Goal: Communication & Community: Answer question/provide support

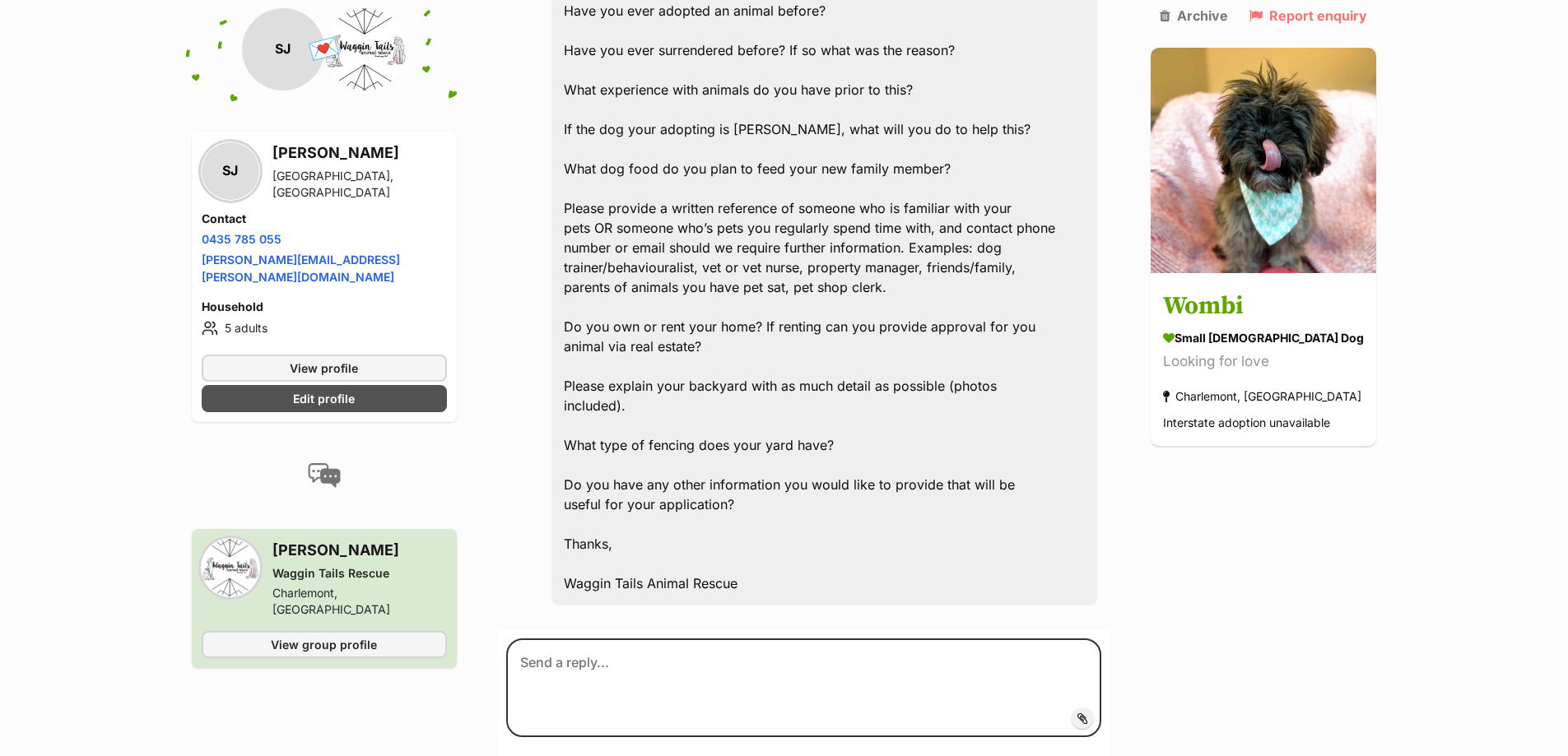
scroll to position [2221, 0]
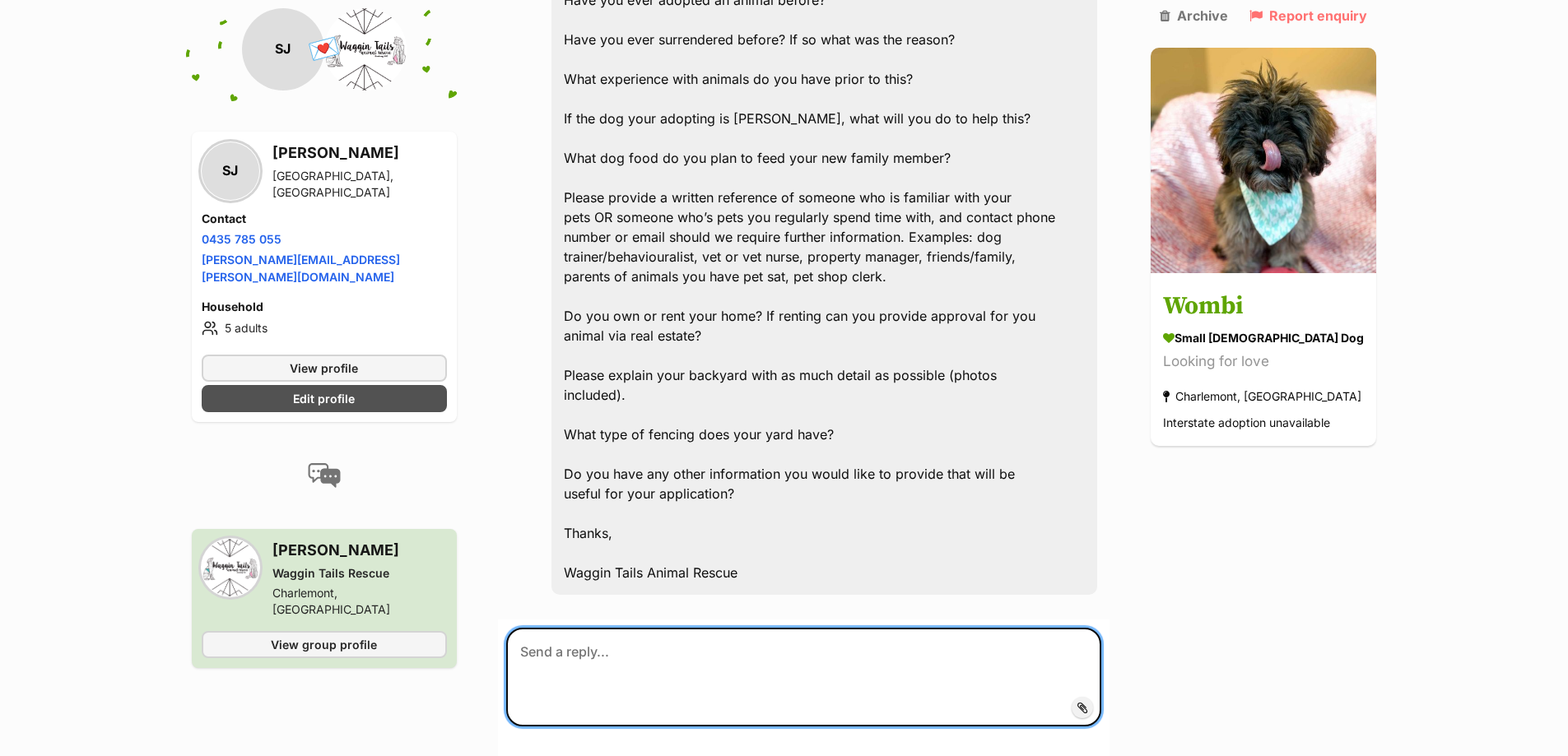
click at [721, 628] on textarea at bounding box center [805, 677] width 596 height 98
click at [646, 628] on textarea at bounding box center [805, 677] width 596 height 98
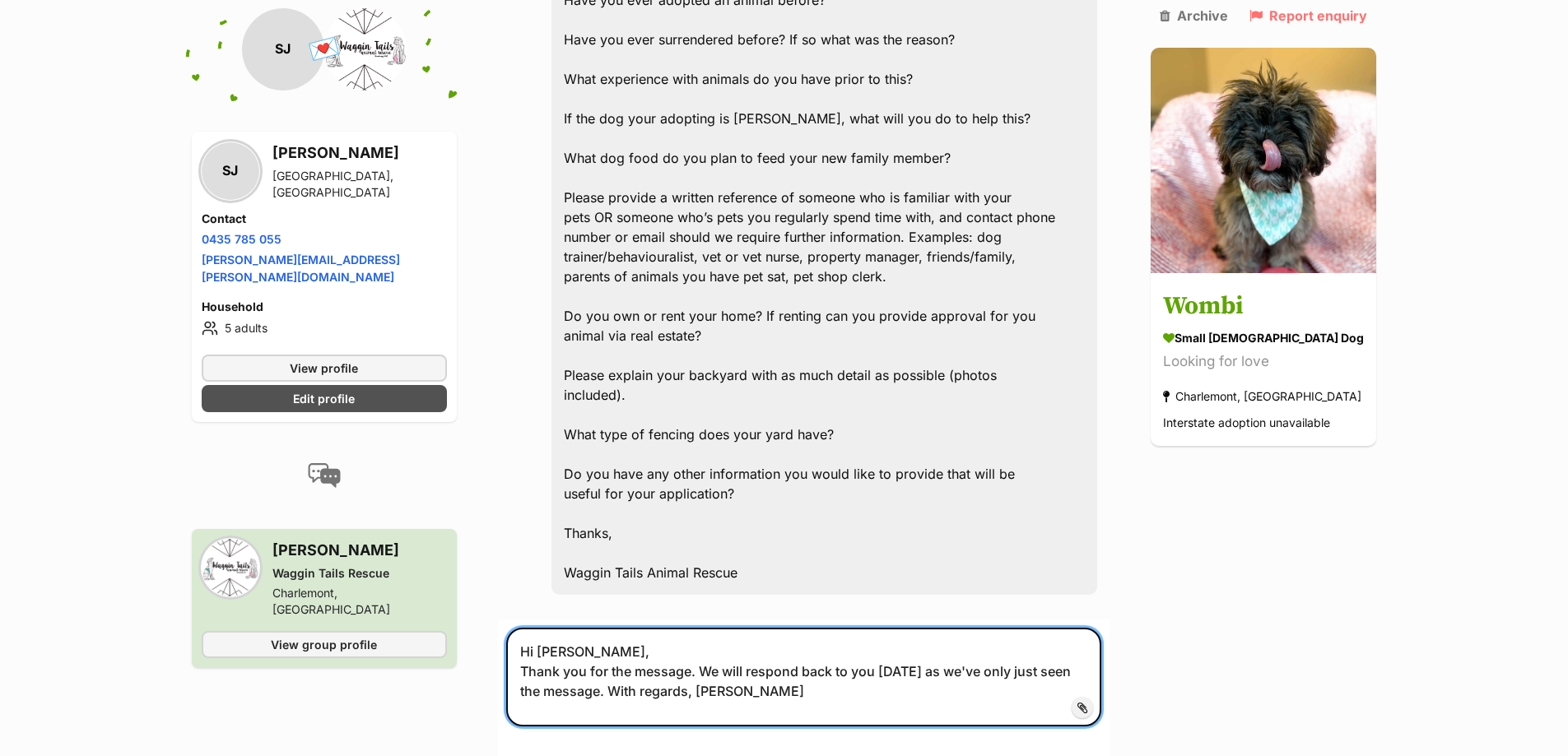
click at [609, 628] on textarea "Hi Beck, Thank you for the message. We will respond back to you today as we've …" at bounding box center [805, 677] width 596 height 98
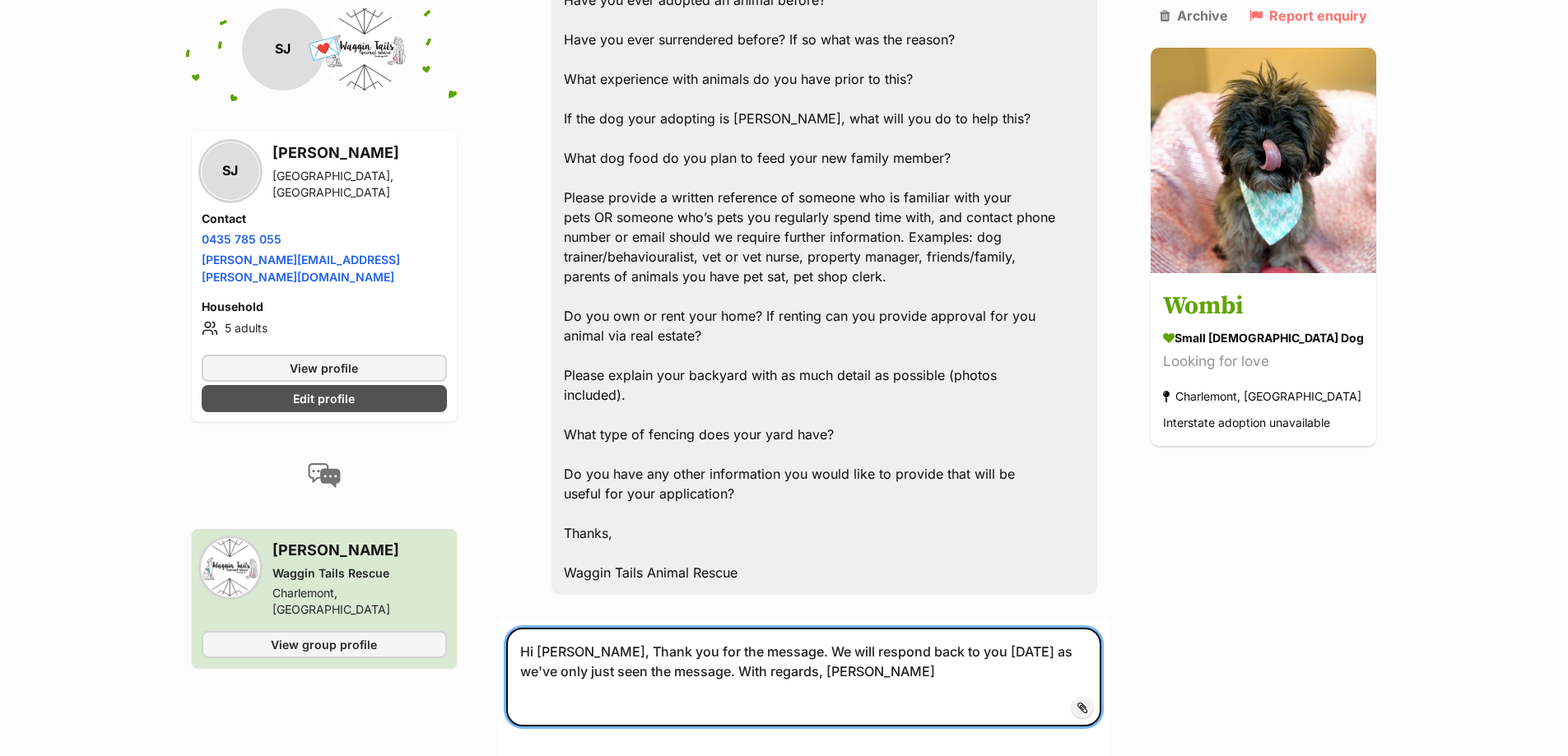
click at [760, 628] on textarea "Hi Beck, Thank you for the message. We will respond back to you today as we've …" at bounding box center [805, 677] width 596 height 98
click at [939, 628] on textarea "Hi Beck, Thank you for the message. We will respond back to you today as we've …" at bounding box center [805, 677] width 596 height 98
click at [762, 628] on textarea "Hi Beck, Thank you for the message. We will respond back to you later today as …" at bounding box center [805, 677] width 596 height 98
click at [808, 628] on textarea "Hi Beck, Thank you for the message. We will respond back to you later today as …" at bounding box center [805, 677] width 596 height 98
click at [844, 628] on textarea "Hi Beck, Thank you for the message. We will formslly respond back to you later …" at bounding box center [805, 677] width 596 height 98
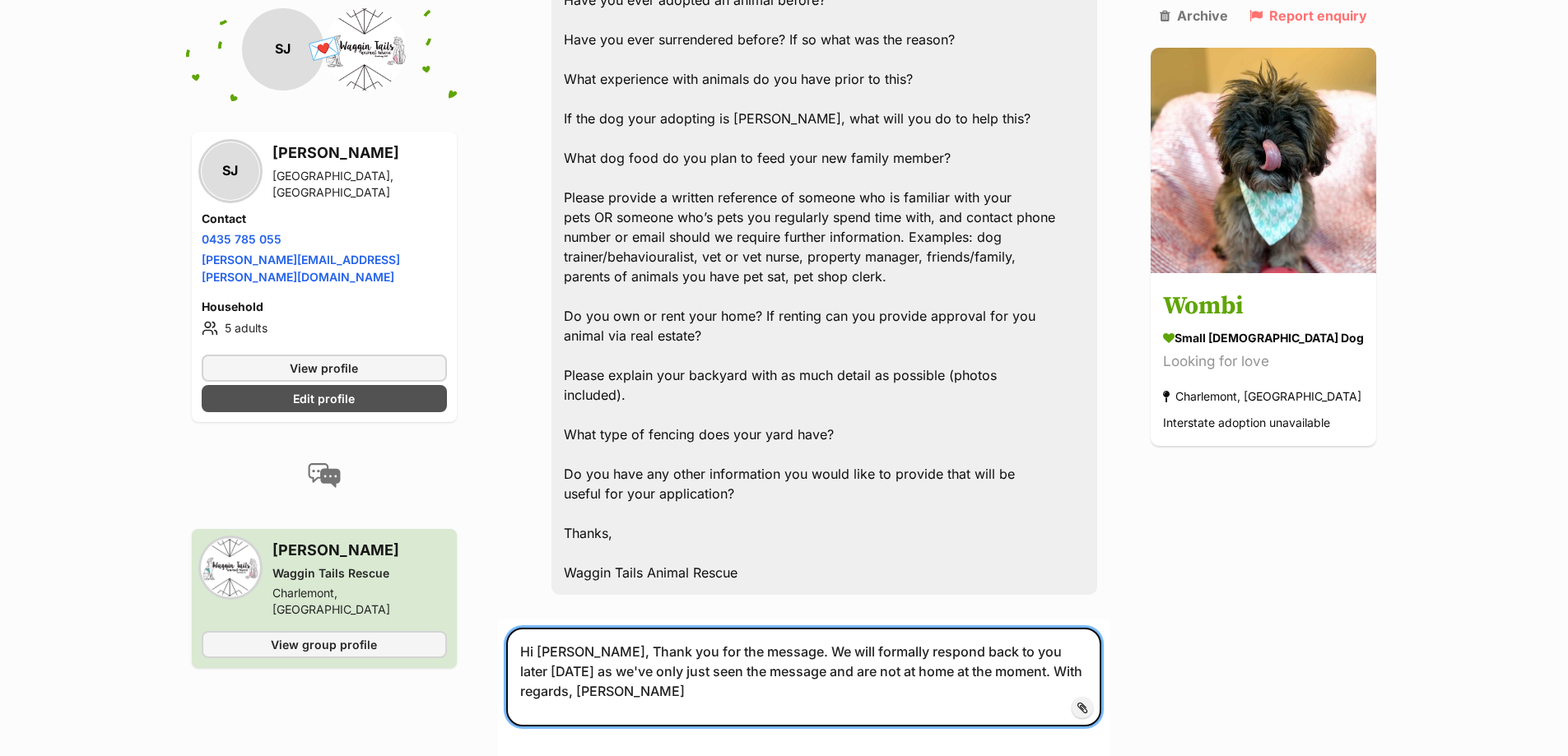
click at [762, 628] on textarea "Hi Beck, Thank you for the message. We will formally respond back to you later …" at bounding box center [805, 677] width 596 height 98
type textarea "Hi Beck, Thank you for the message. We will formally respond back to you later …"
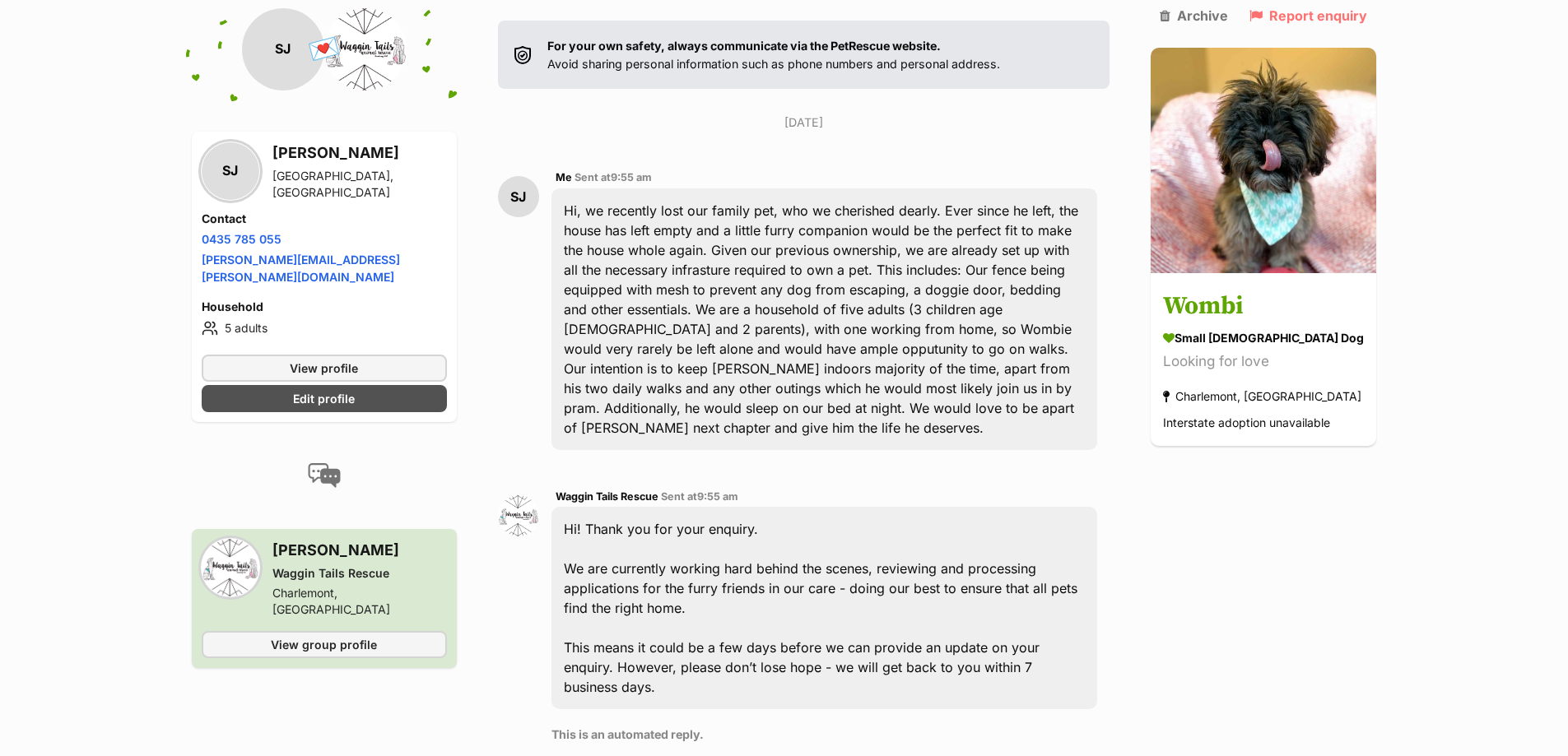
scroll to position [238, 0]
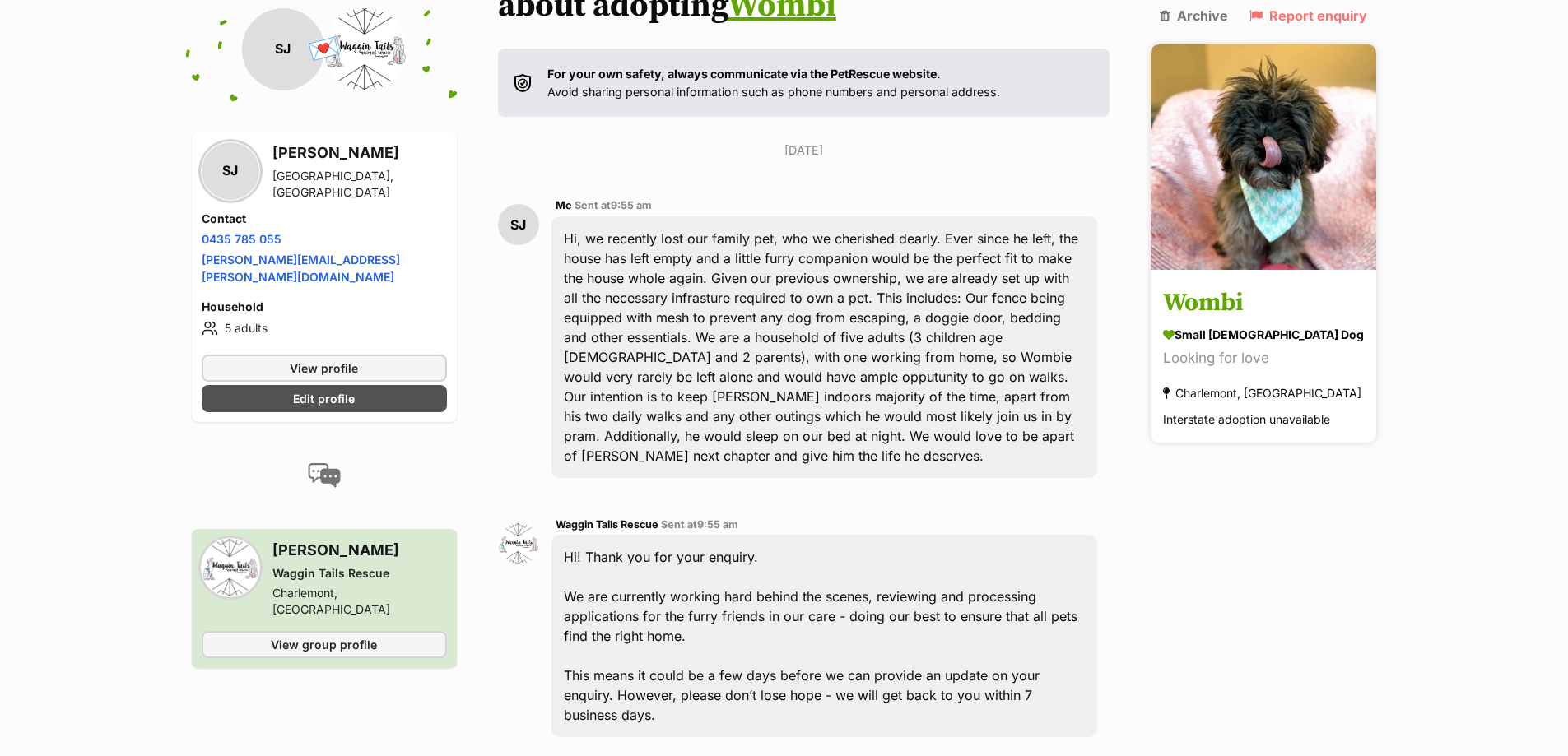
click at [1213, 382] on div "Charlemont, [GEOGRAPHIC_DATA]" at bounding box center [1262, 393] width 199 height 22
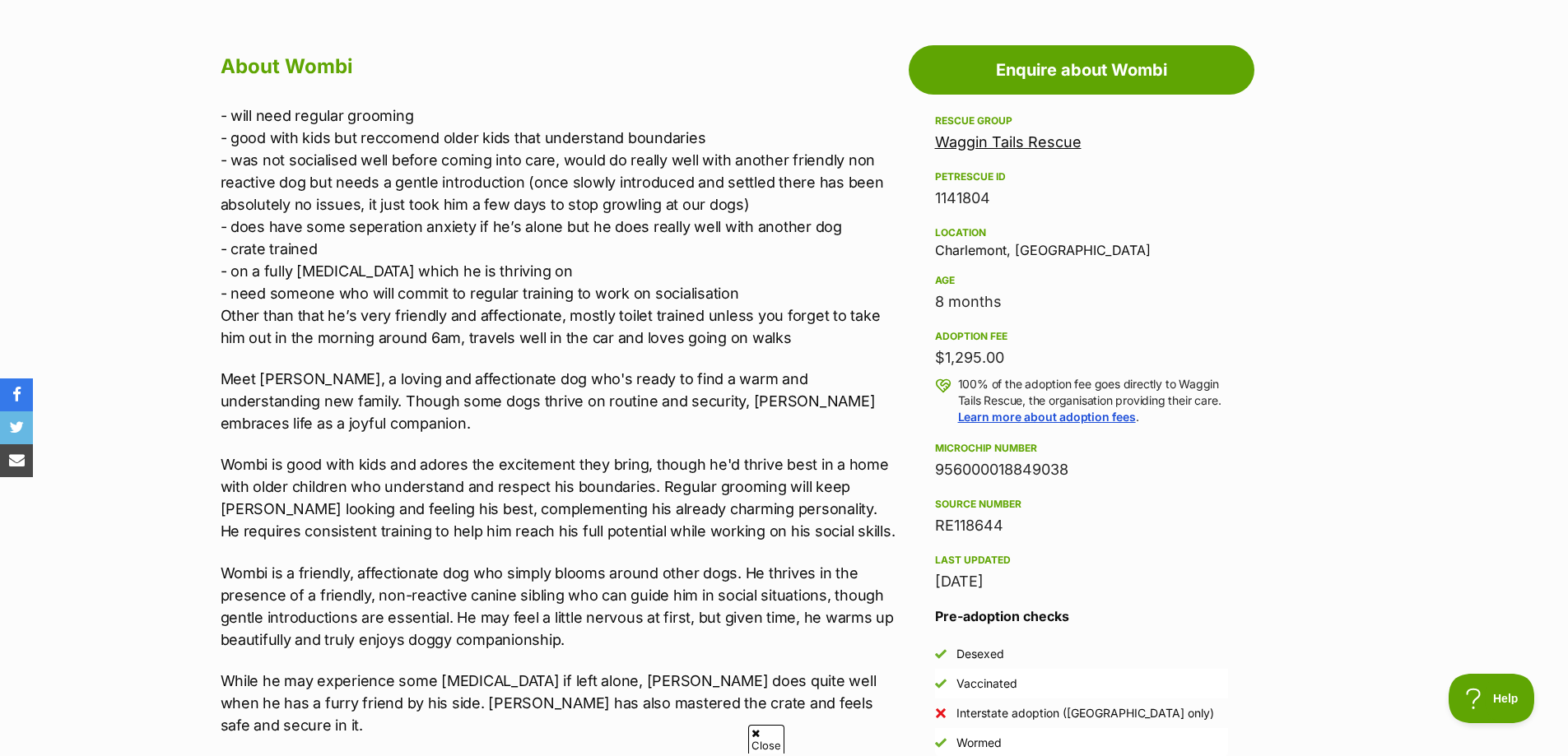
scroll to position [905, 0]
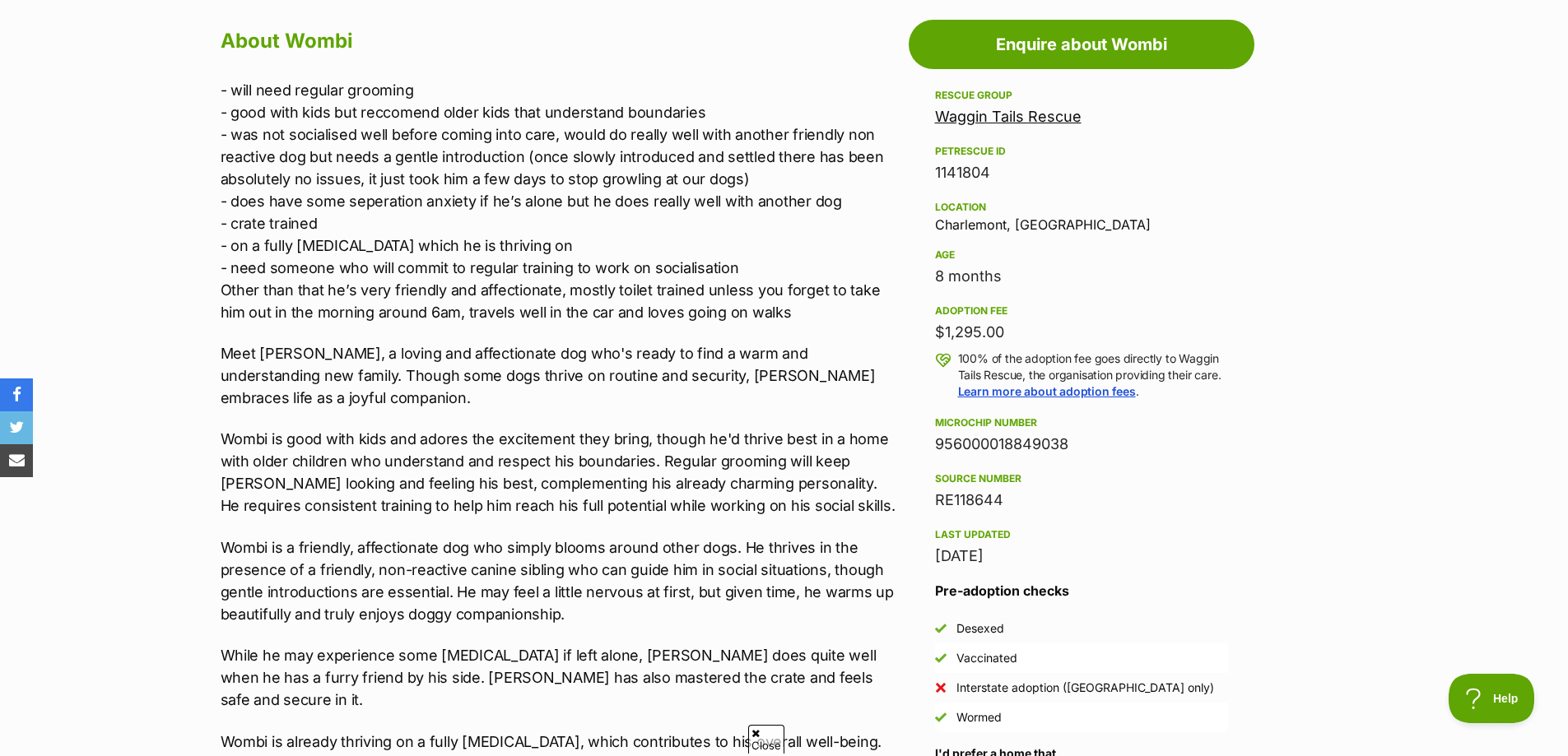
click at [544, 439] on p "Wombi is good with kids and adores the excitement they bring, though he'd thriv…" at bounding box center [560, 472] width 680 height 89
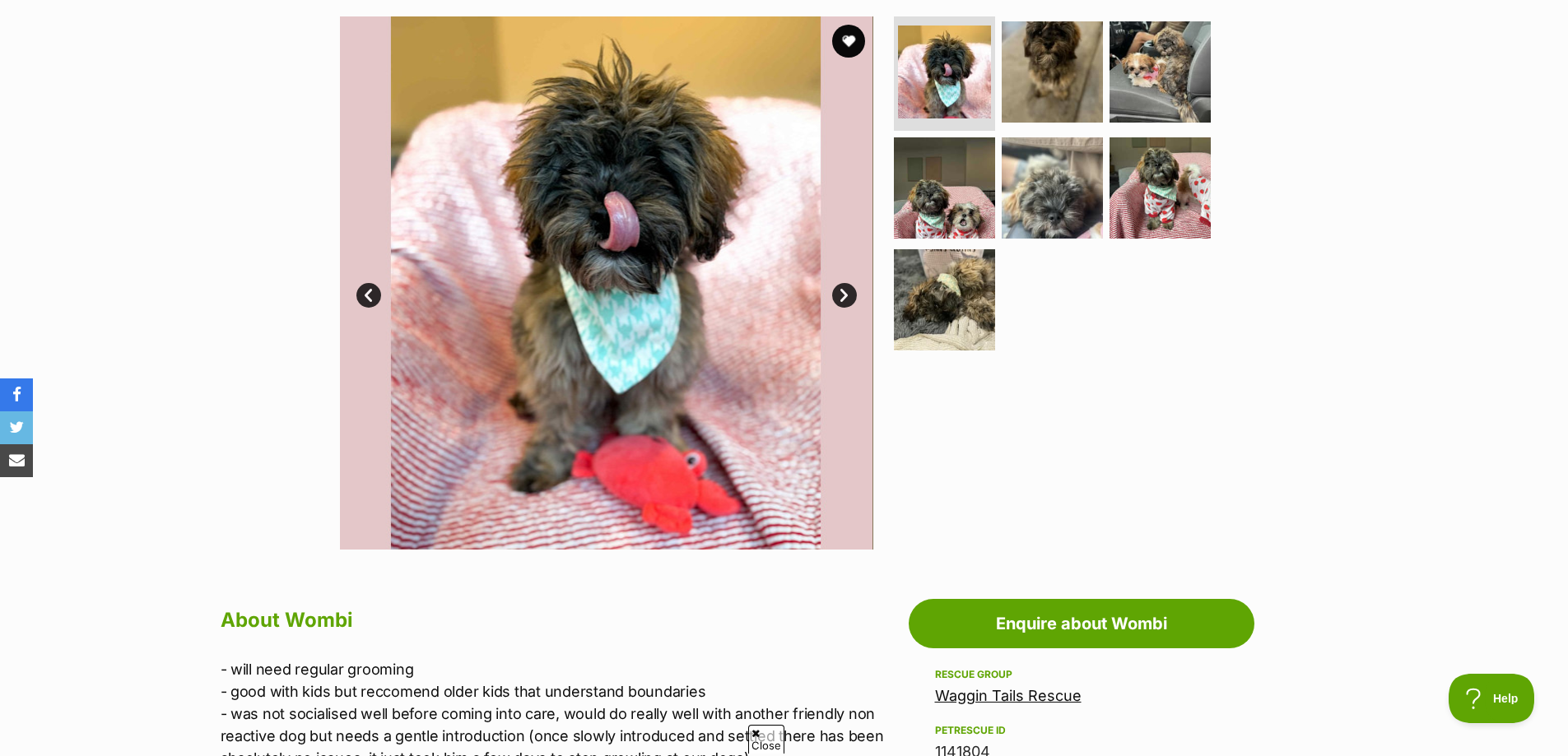
scroll to position [0, 0]
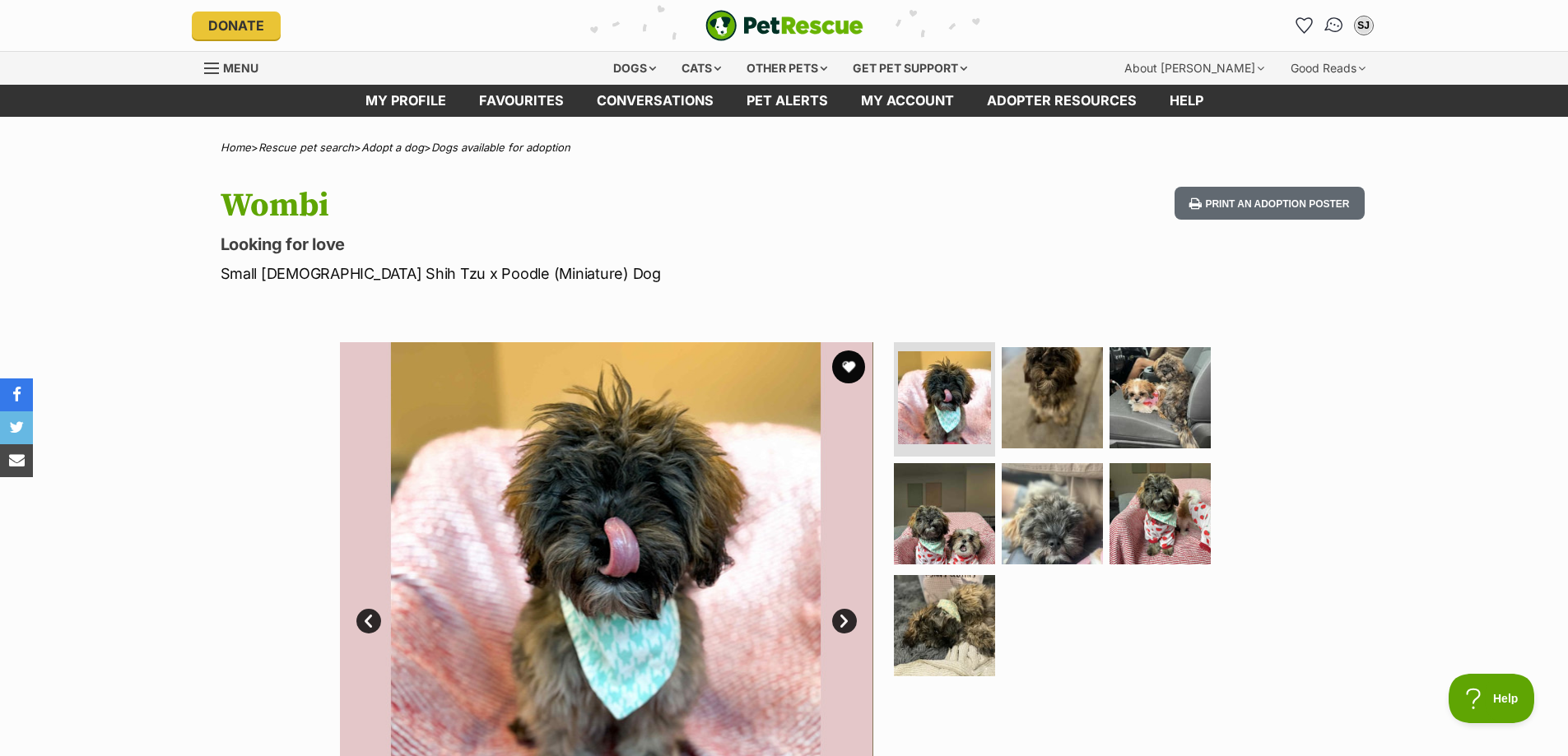
click at [1338, 25] on img "Conversations" at bounding box center [1333, 25] width 22 height 21
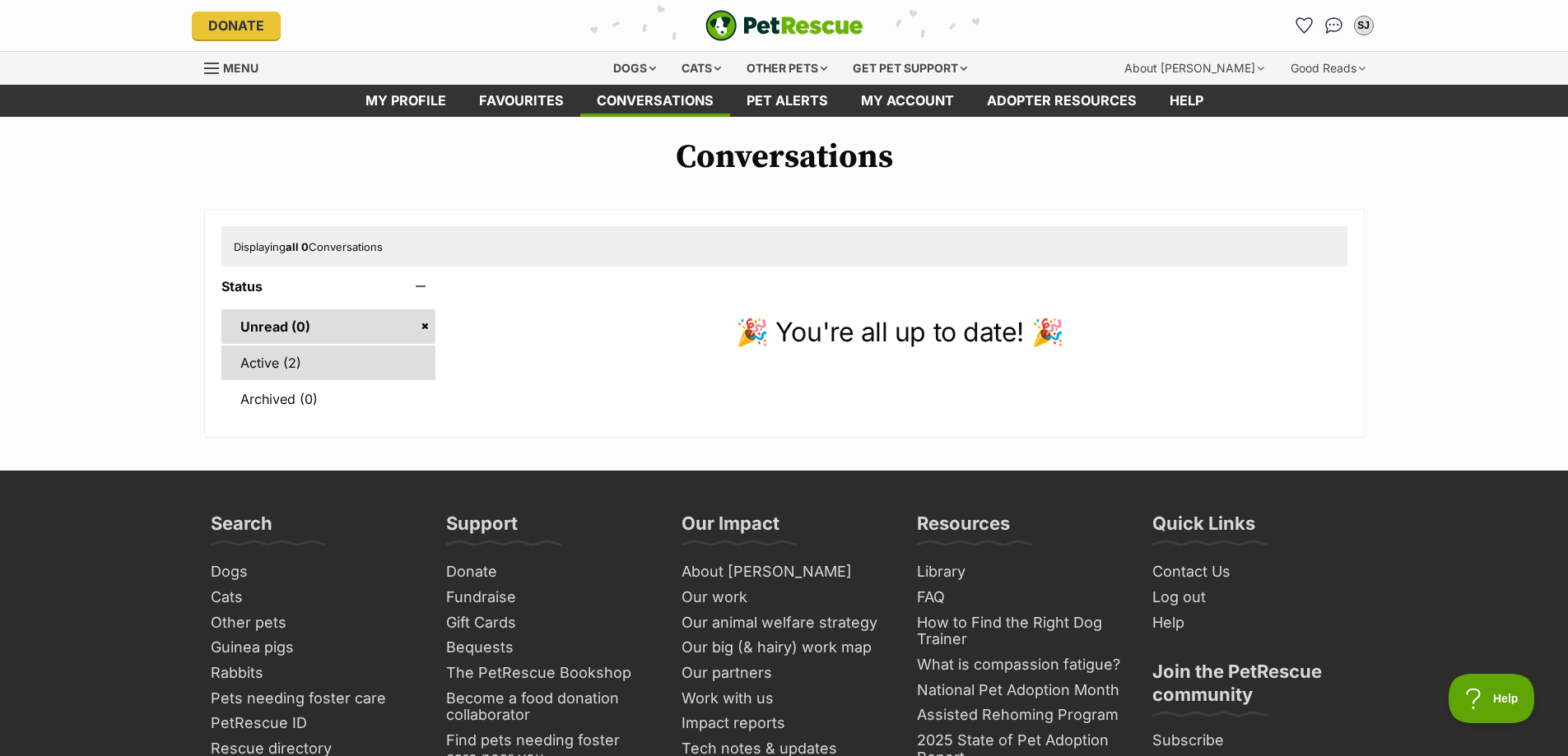
click at [385, 360] on link "Active (2)" at bounding box center [329, 362] width 215 height 34
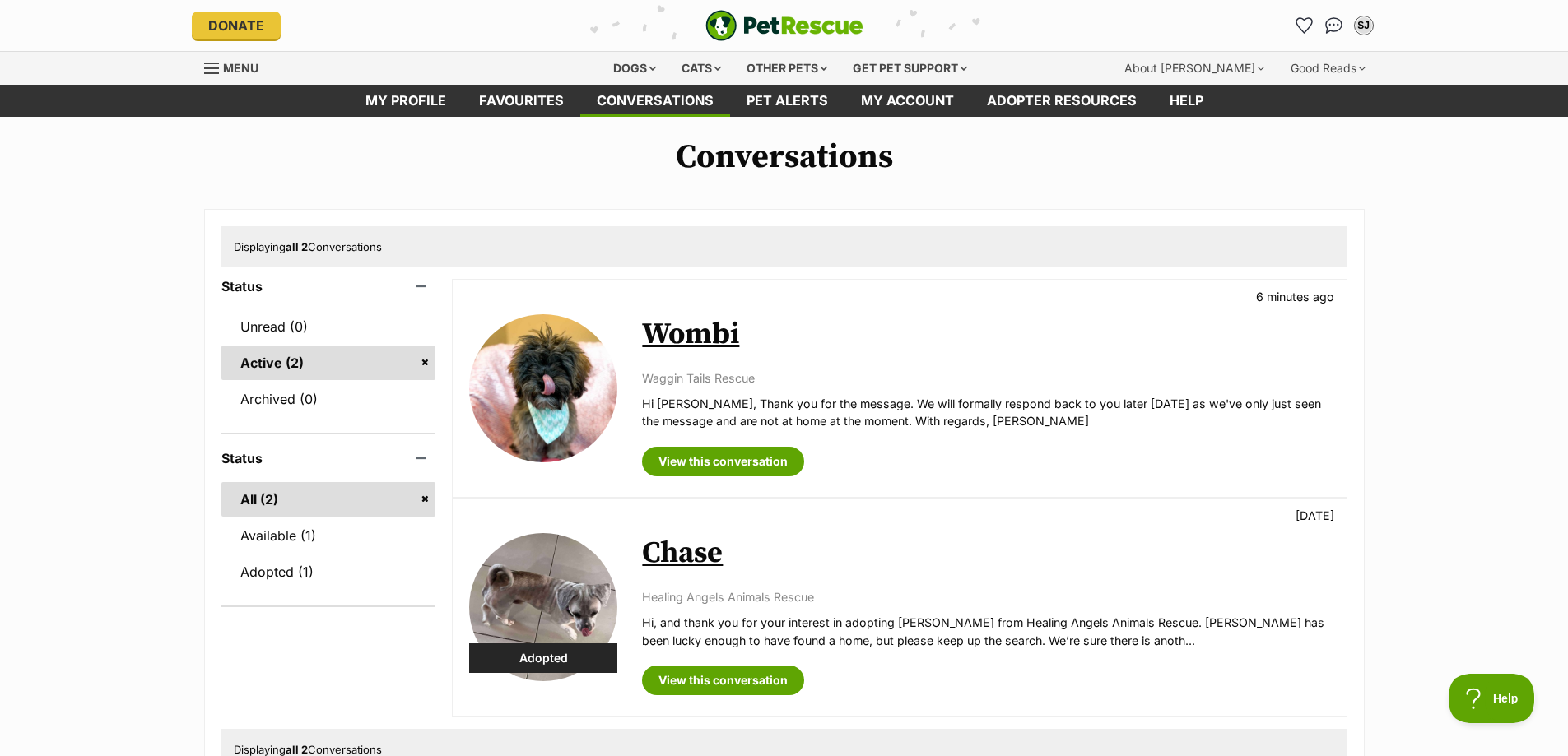
click at [676, 345] on link "Wombi" at bounding box center [690, 334] width 97 height 37
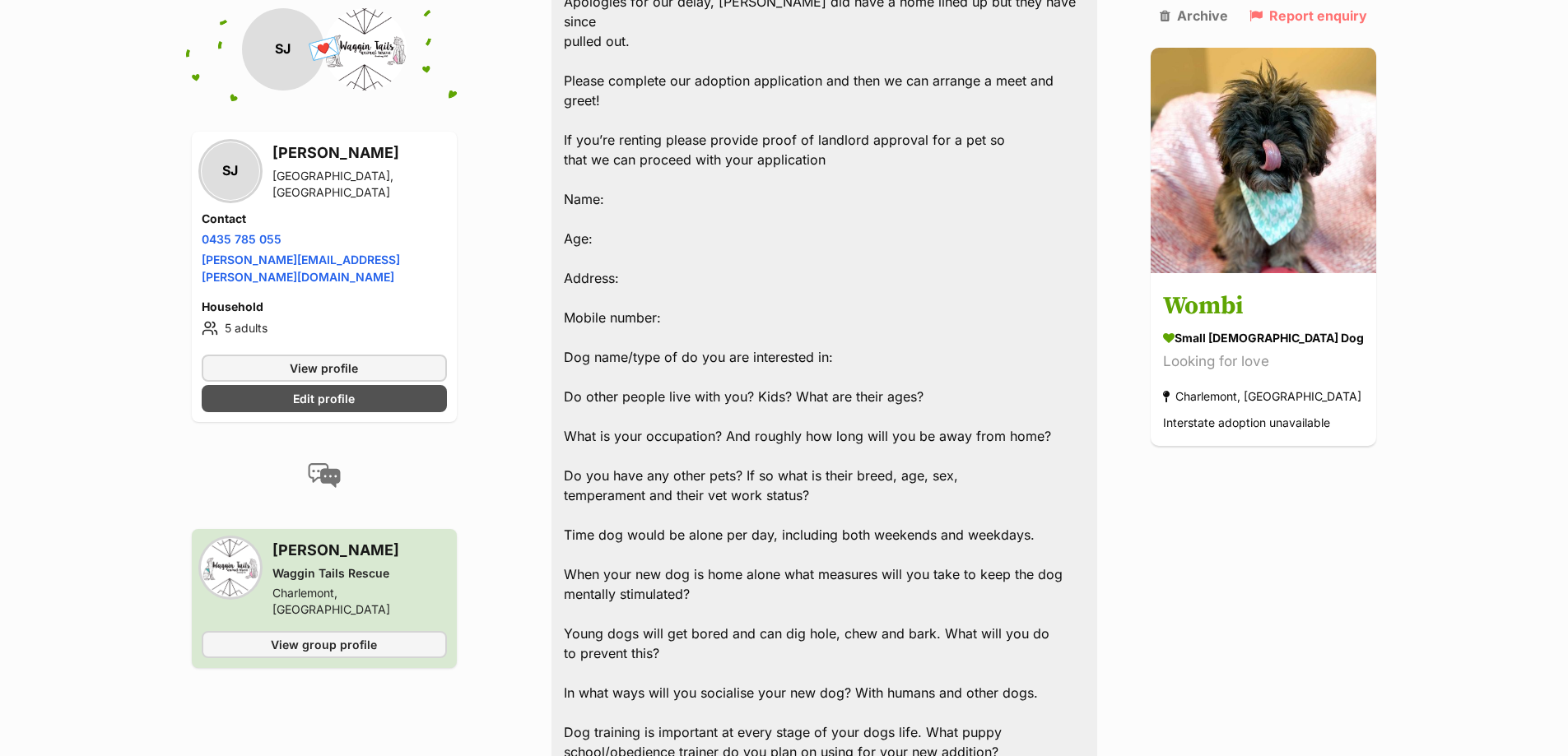
scroll to position [1555, 0]
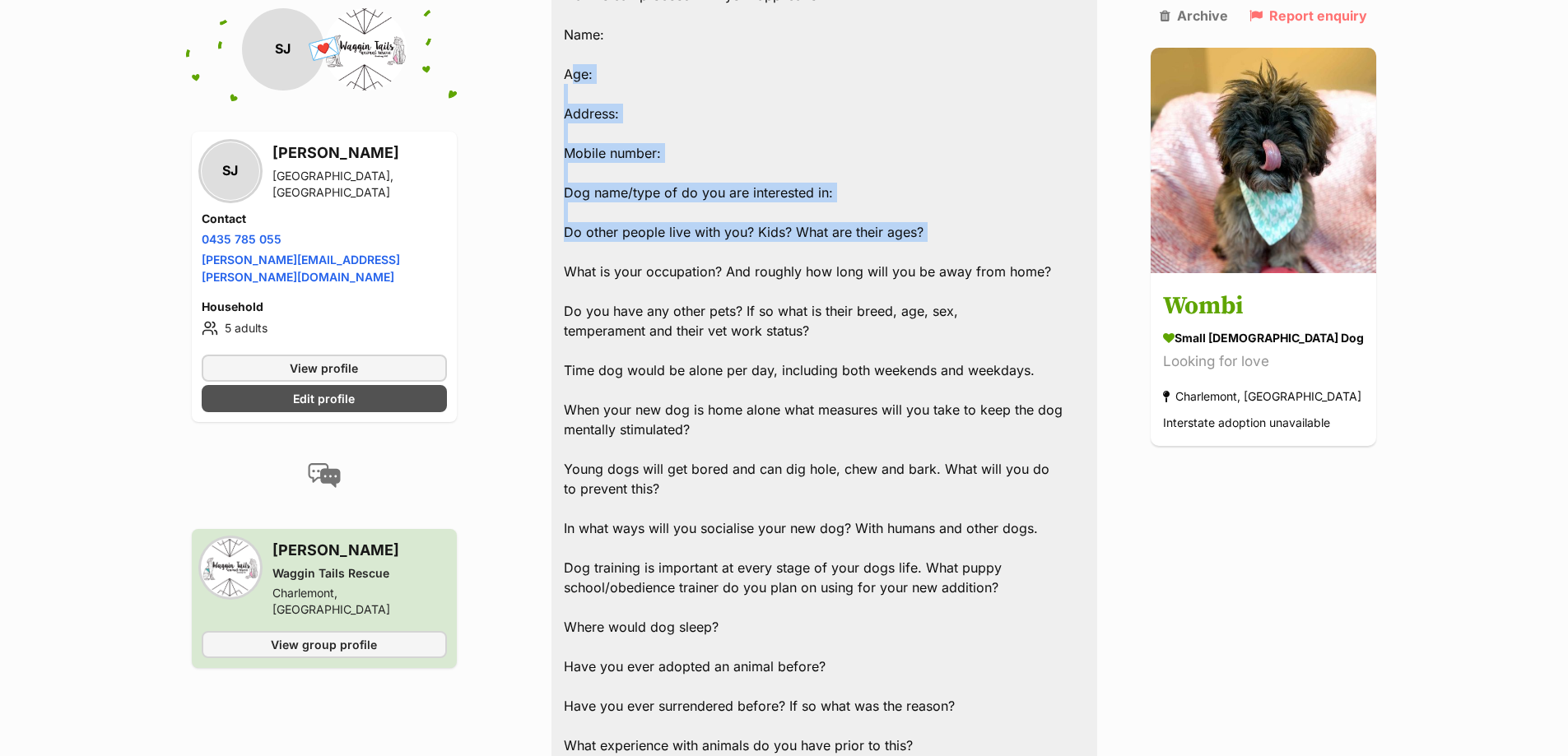
drag, startPoint x: 574, startPoint y: 35, endPoint x: 761, endPoint y: 242, distance: 279.0
click at [756, 236] on div "Hi Stephen, Apologies for our delay, Wombi did have a home lined up but they ha…" at bounding box center [824, 519] width 546 height 1486
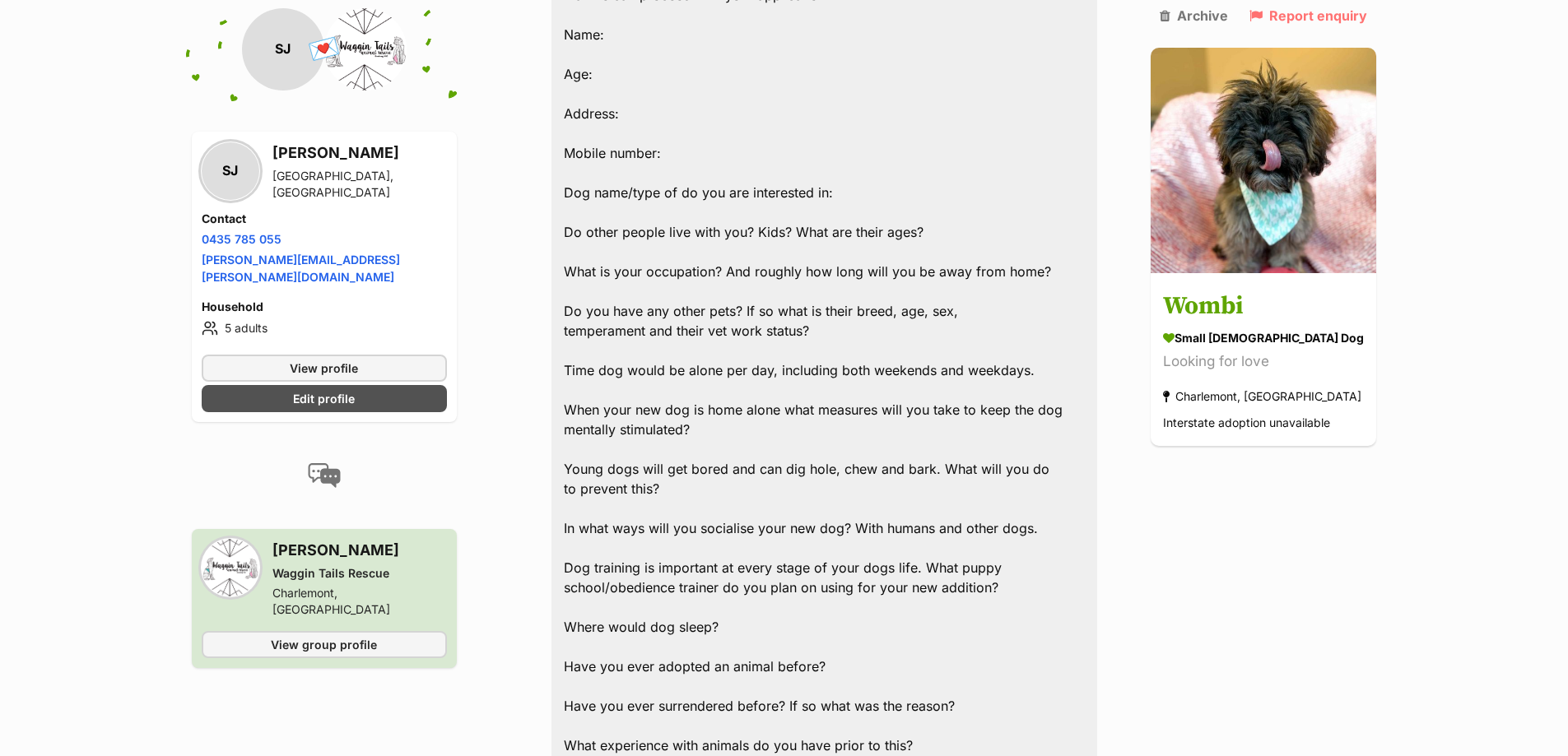
click at [764, 253] on div "Hi Stephen, Apologies for our delay, Wombi did have a home lined up but they ha…" at bounding box center [824, 519] width 546 height 1486
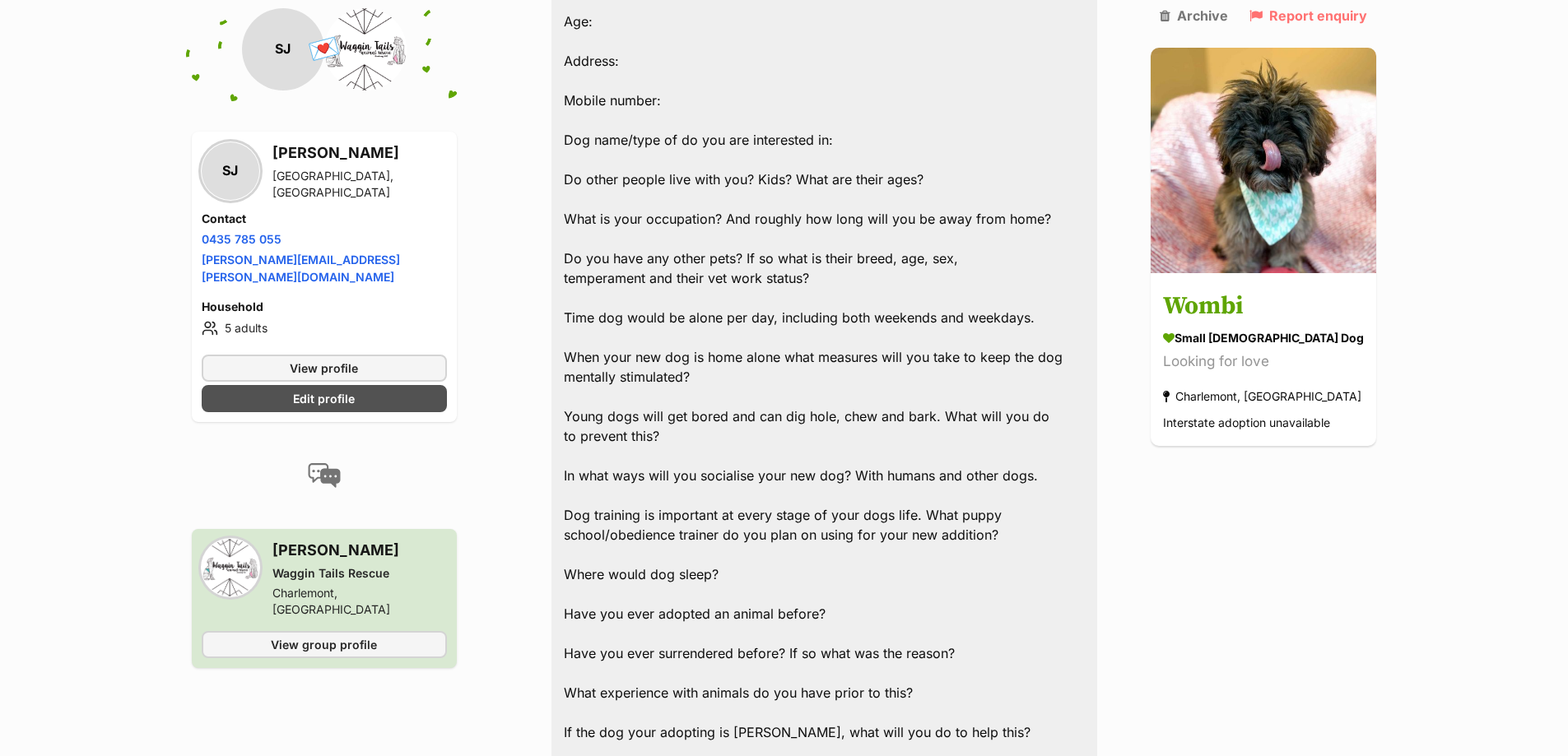
scroll to position [1637, 0]
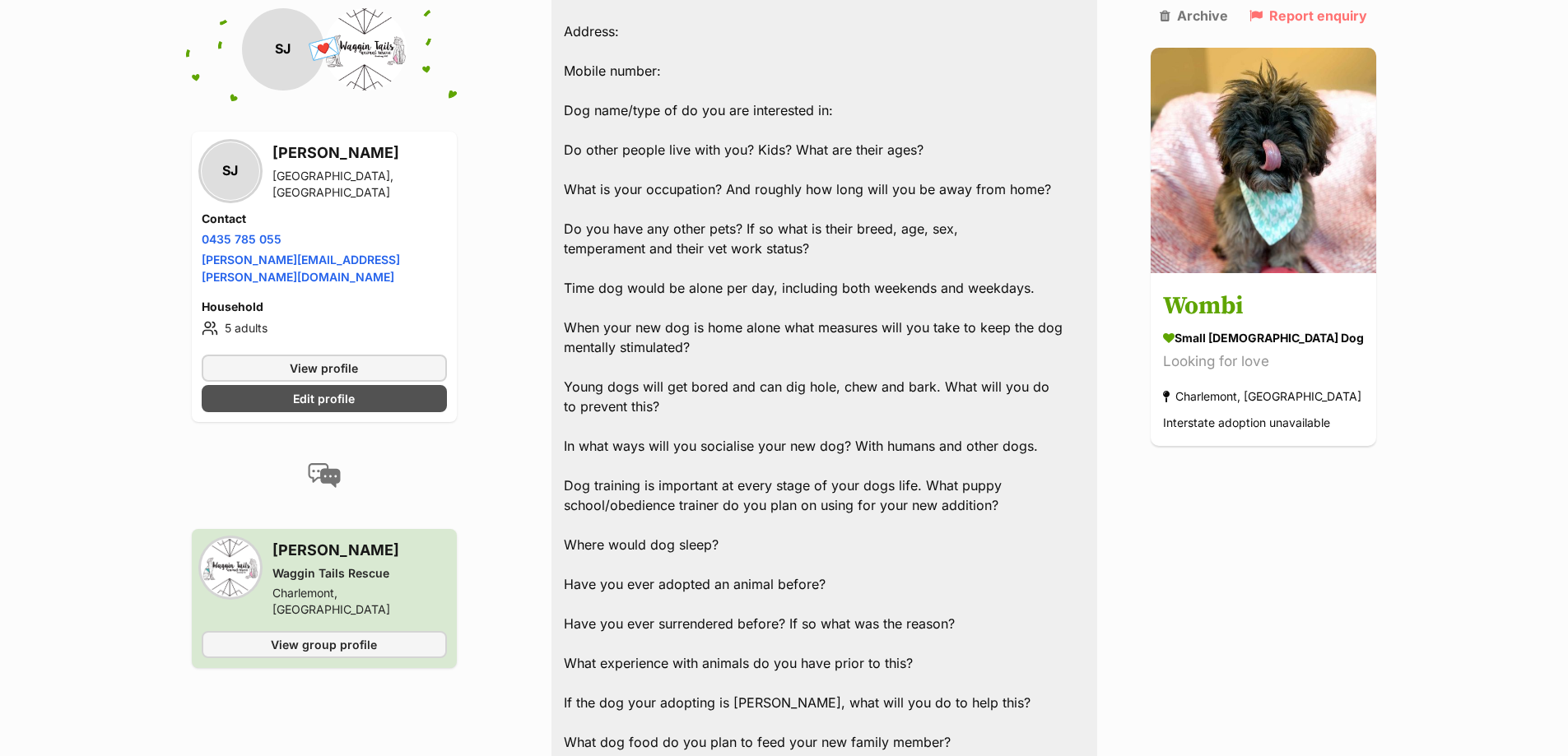
click at [724, 190] on div "Hi Stephen, Apologies for our delay, Wombi did have a home lined up but they ha…" at bounding box center [824, 436] width 546 height 1486
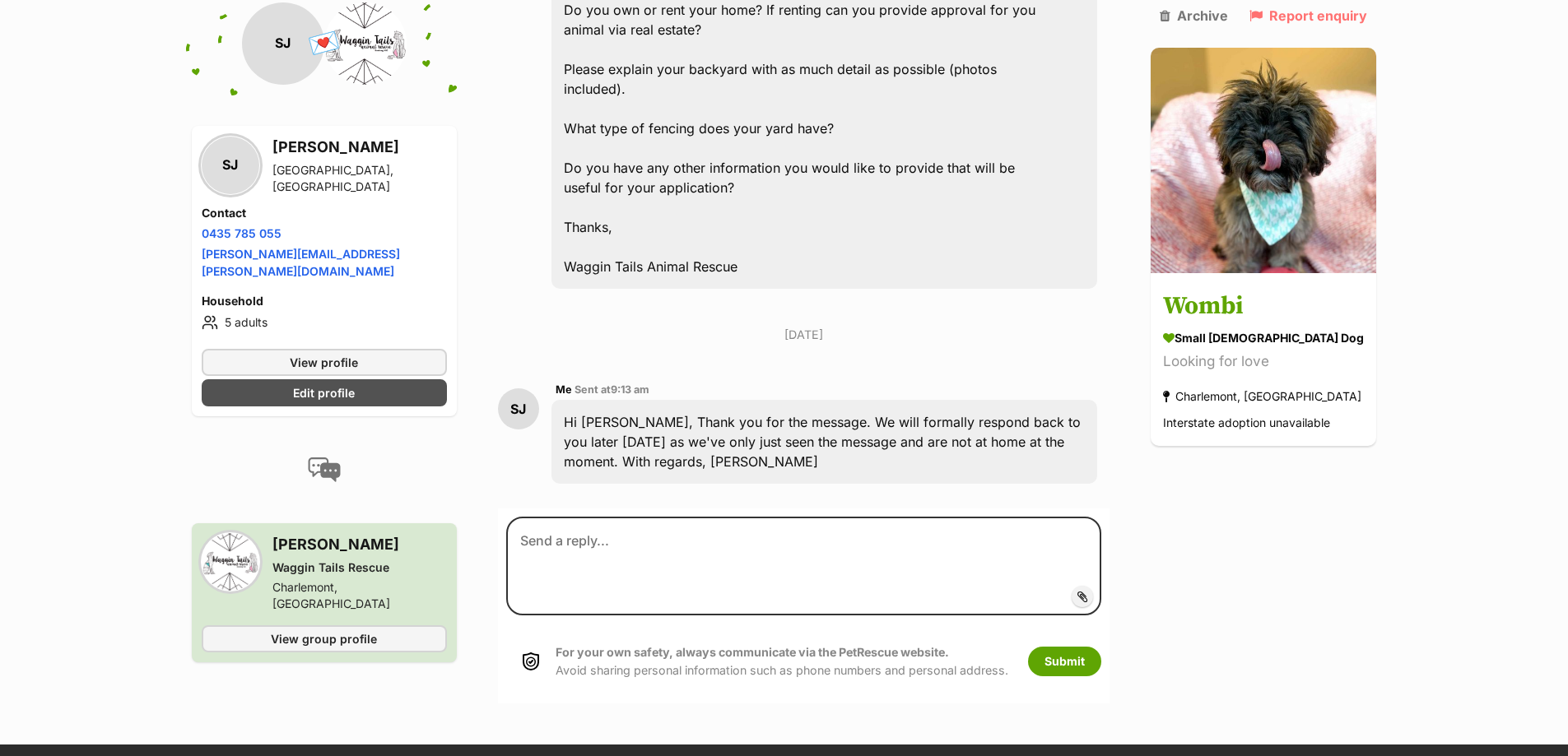
scroll to position [2542, 0]
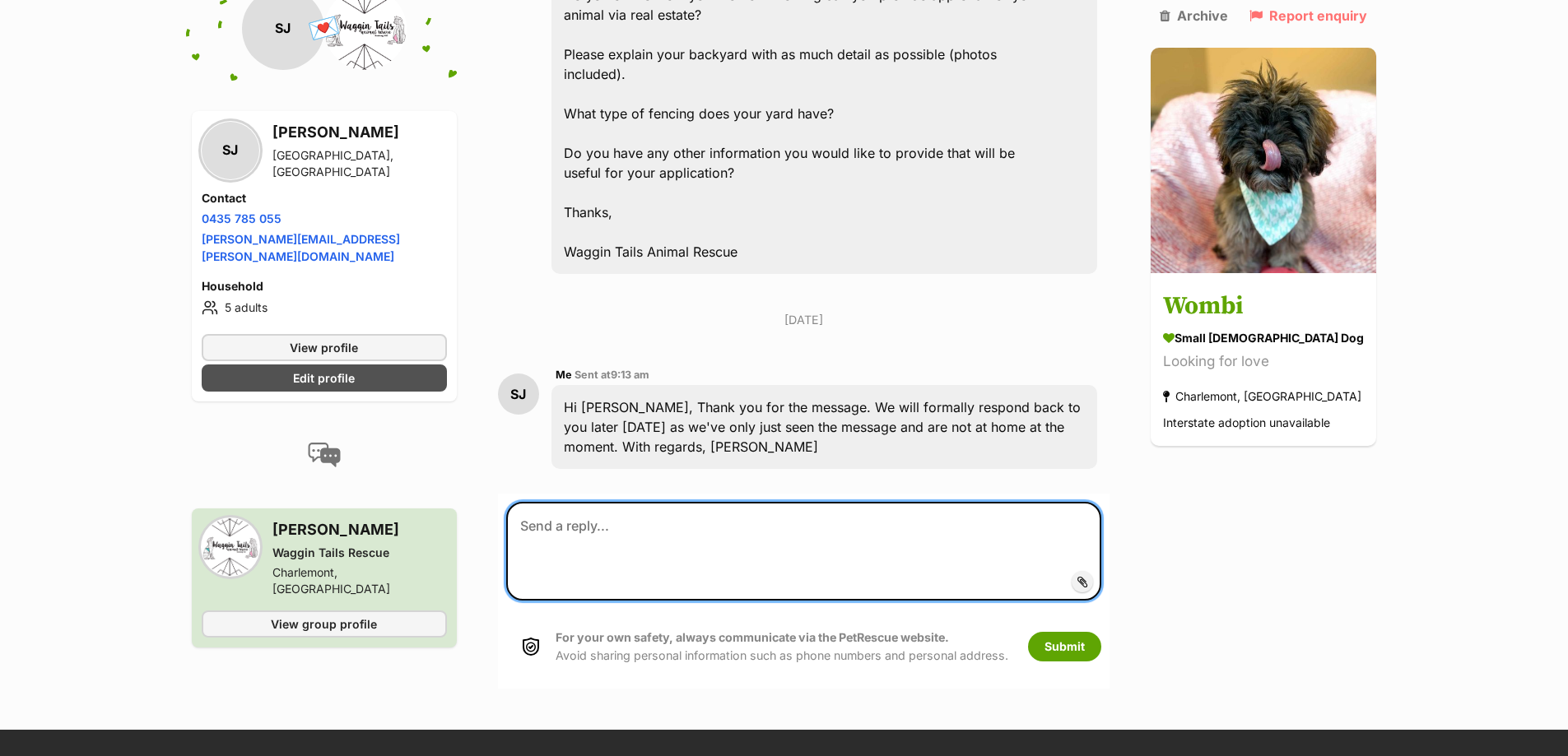
click at [593, 502] on textarea at bounding box center [805, 551] width 596 height 98
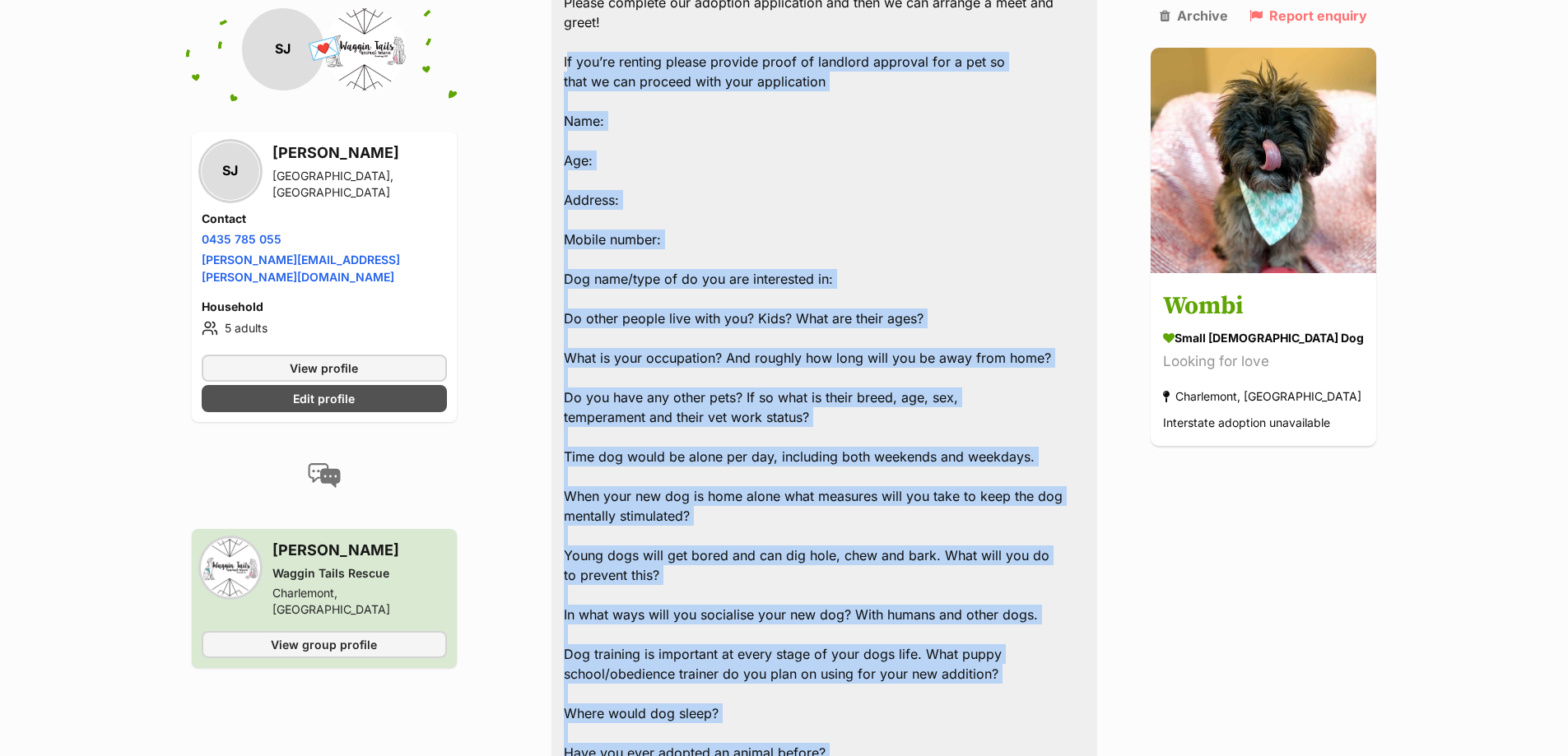
scroll to position [1339, 0]
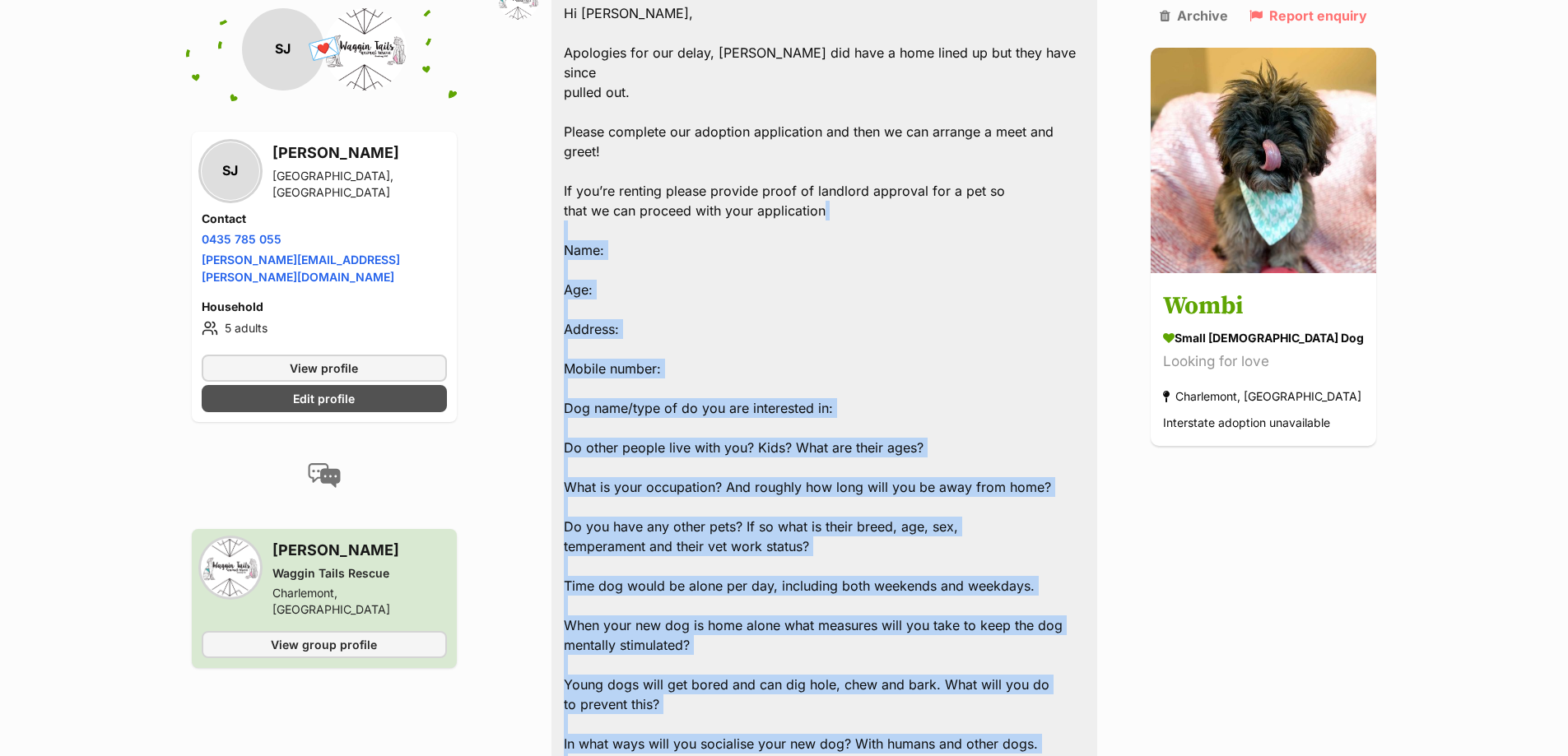
drag, startPoint x: 865, startPoint y: 237, endPoint x: 565, endPoint y: 189, distance: 303.8
click at [565, 189] on div "Hi Stephen, Apologies for our delay, Wombi did have a home lined up but they ha…" at bounding box center [824, 734] width 546 height 1486
copy div "Name: Age: Address: Mobile number: Dog name/type of do you are interested in: D…"
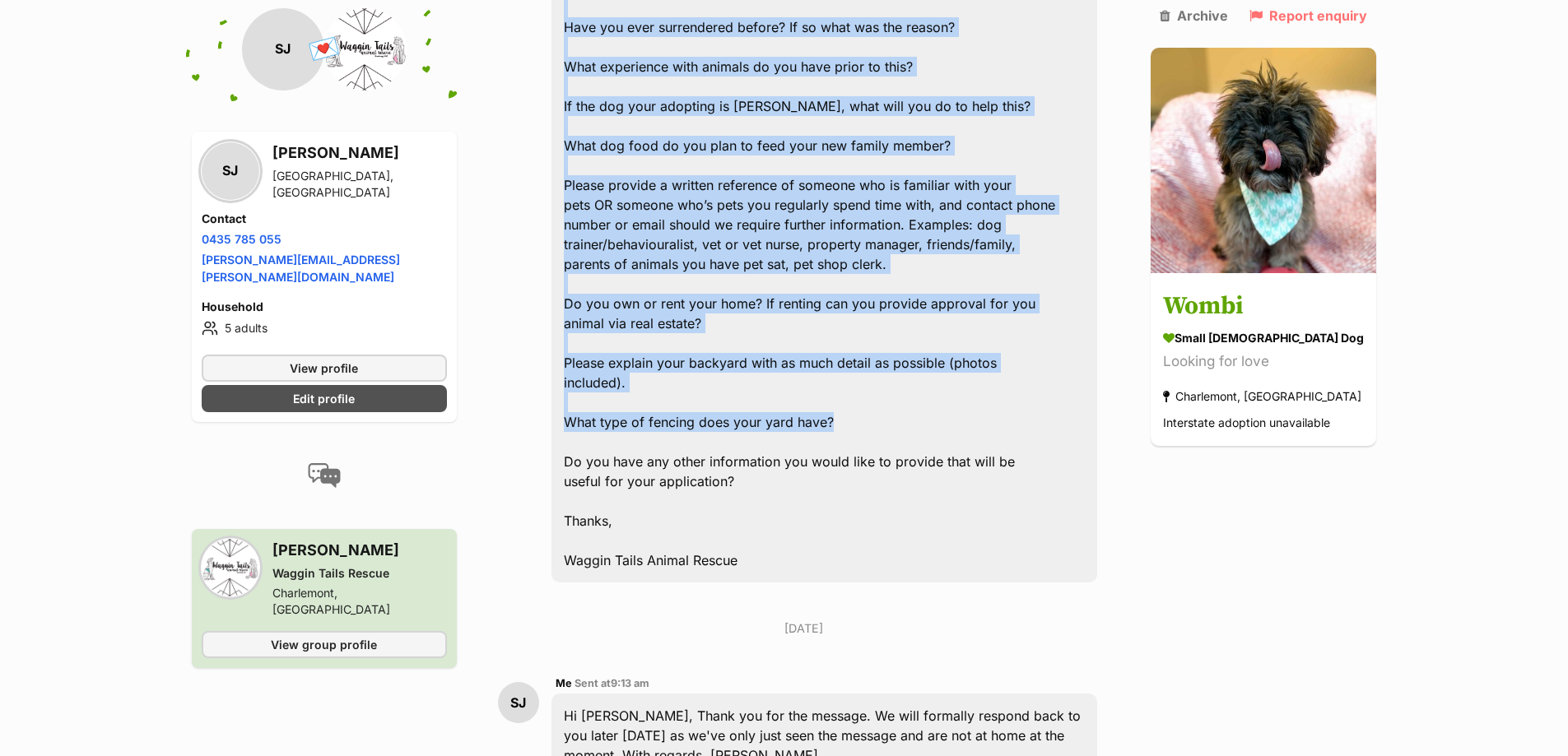
scroll to position [2409, 0]
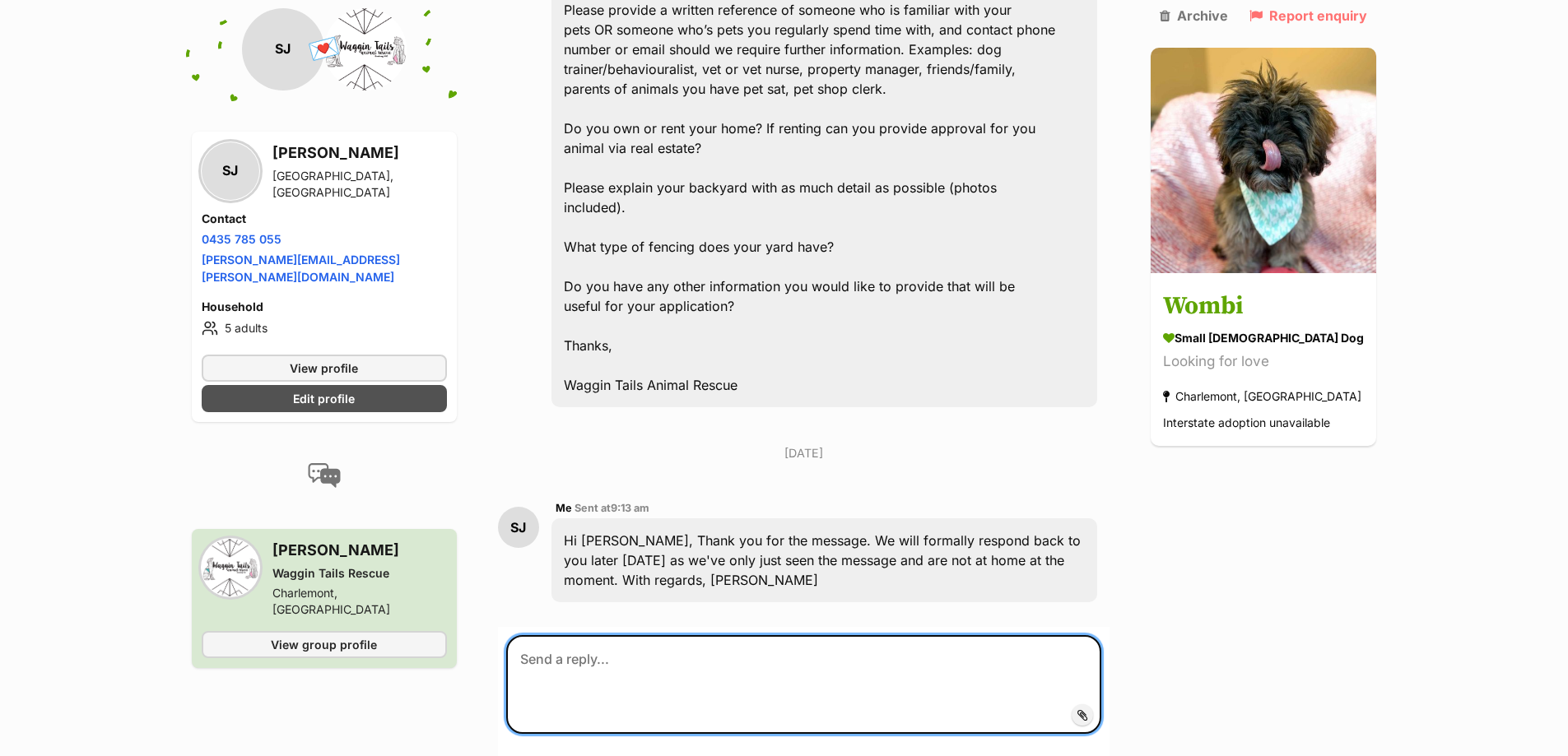
click at [590, 635] on textarea at bounding box center [805, 684] width 596 height 98
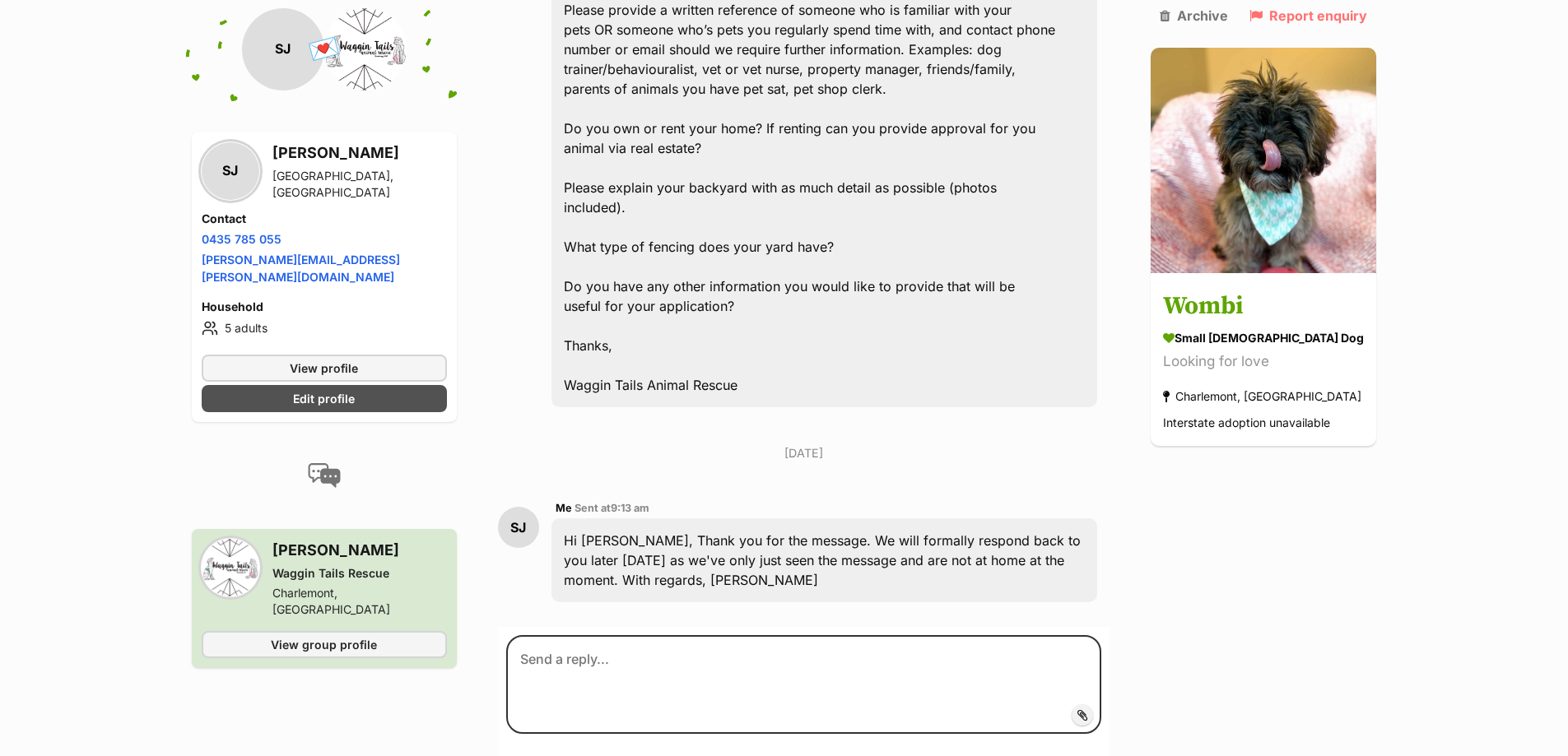
click at [1095, 709] on span "Add attachment" at bounding box center [1139, 715] width 88 height 13
click at [0, 0] on input "Add attachment" at bounding box center [0, 0] width 0 height 0
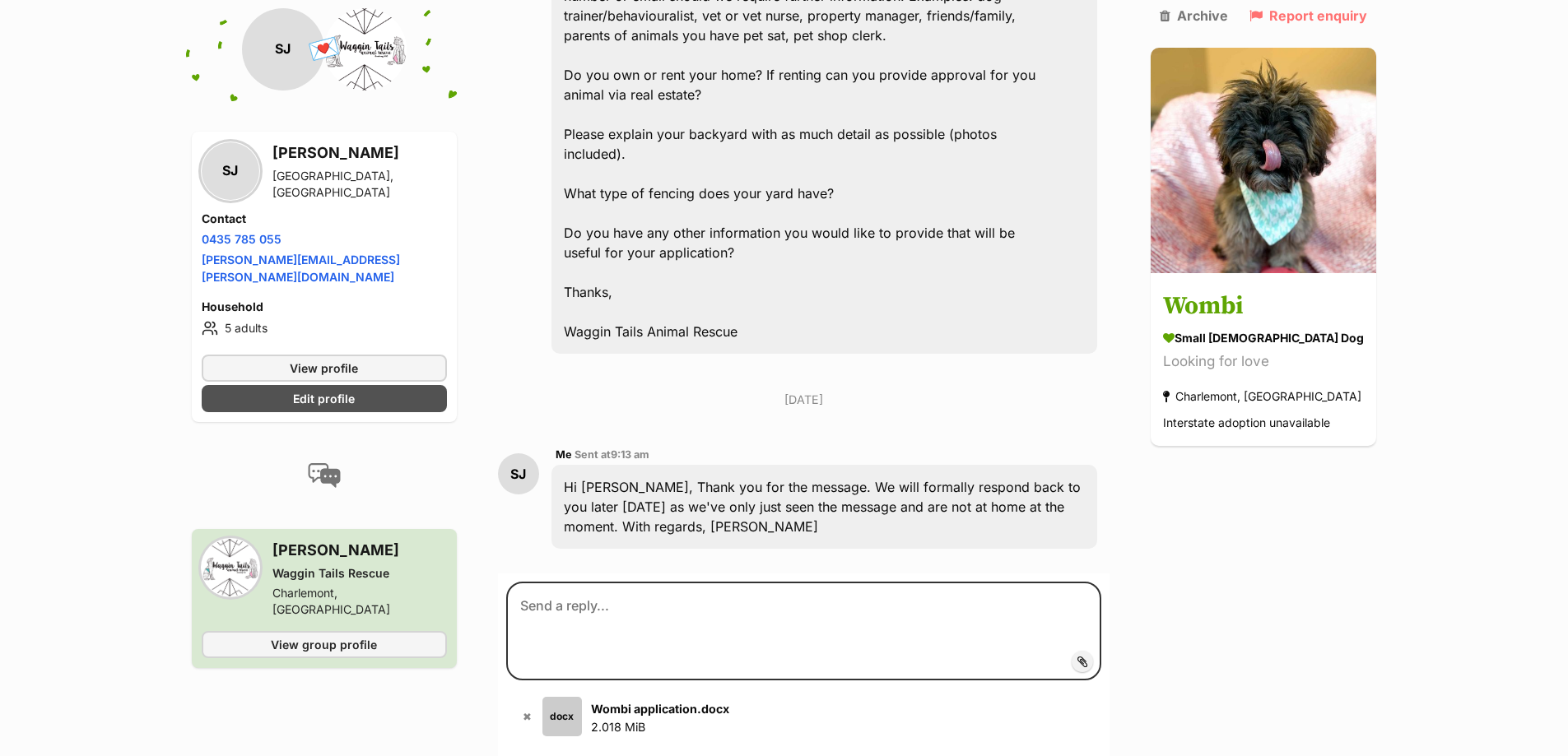
scroll to position [2491, 0]
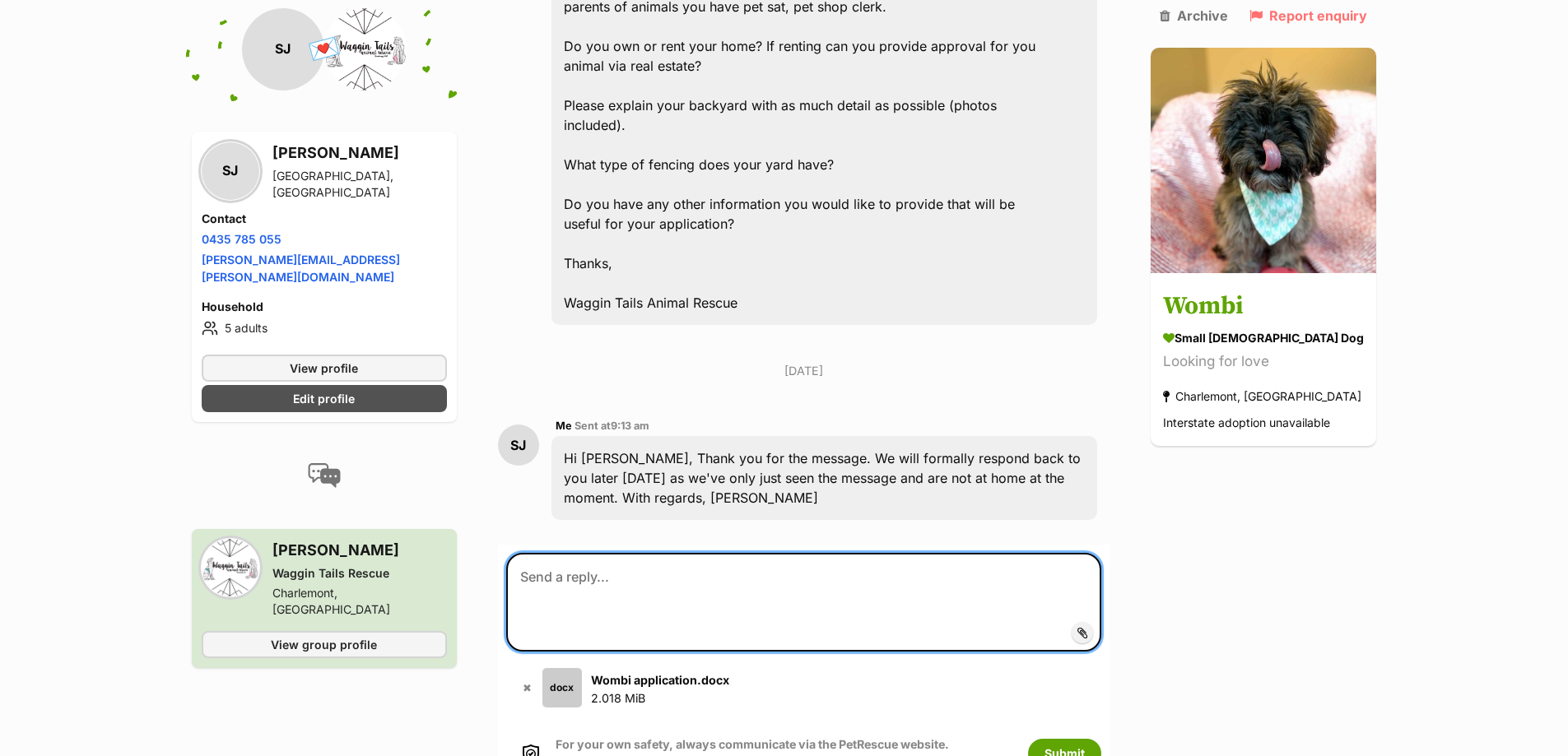
click at [595, 553] on textarea at bounding box center [805, 602] width 596 height 98
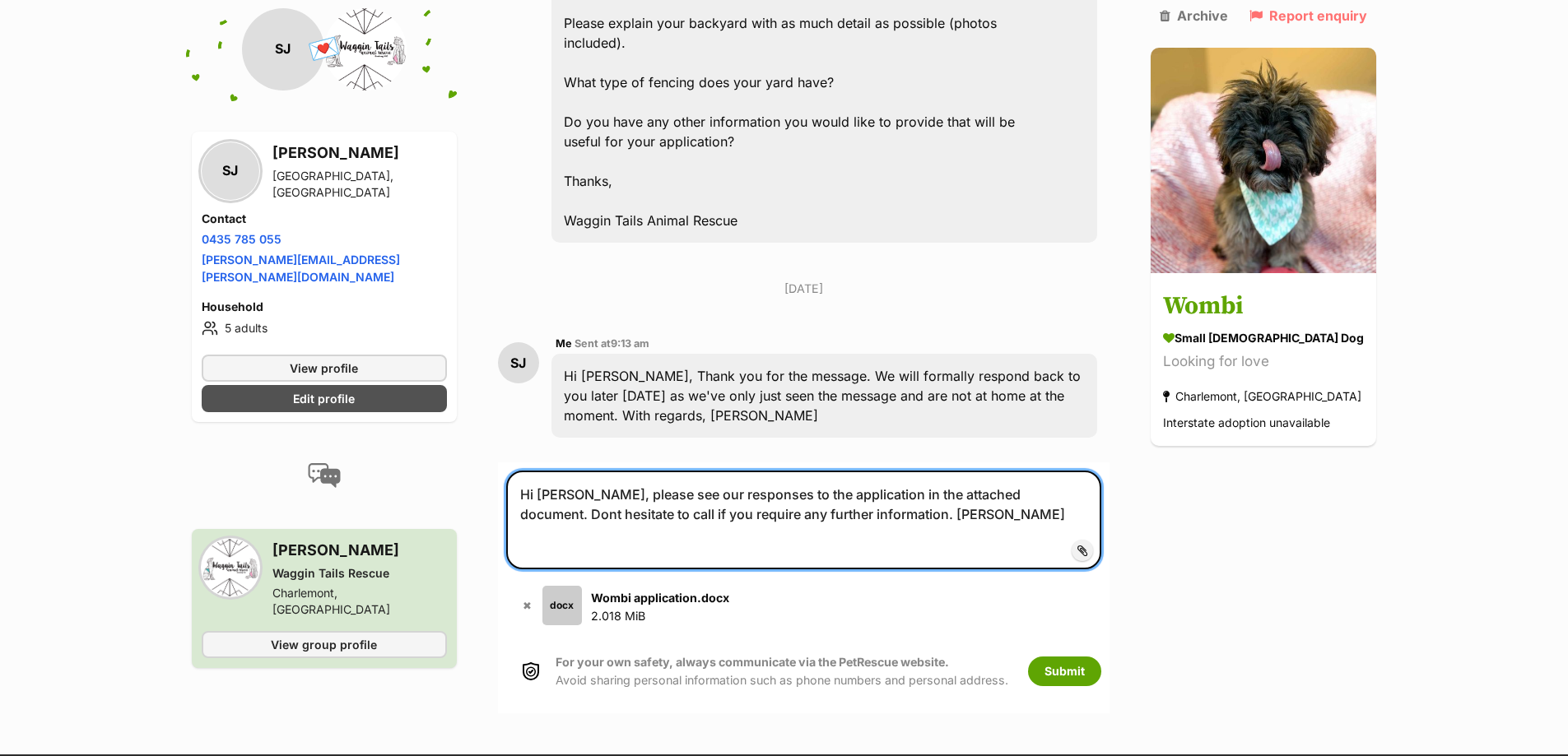
scroll to position [2656, 0]
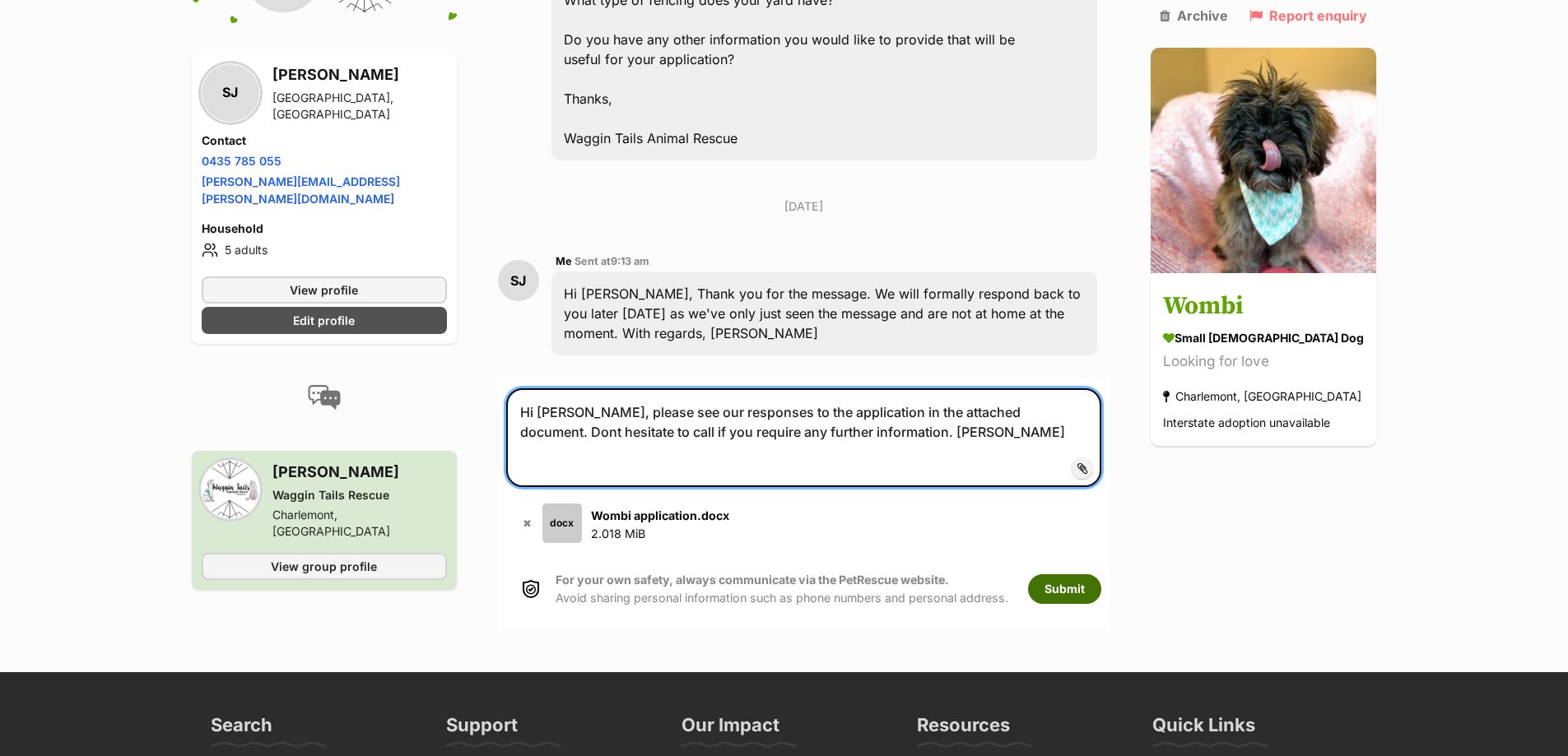
type textarea "Hi Beck, please see our responses to the application in the attached document. …"
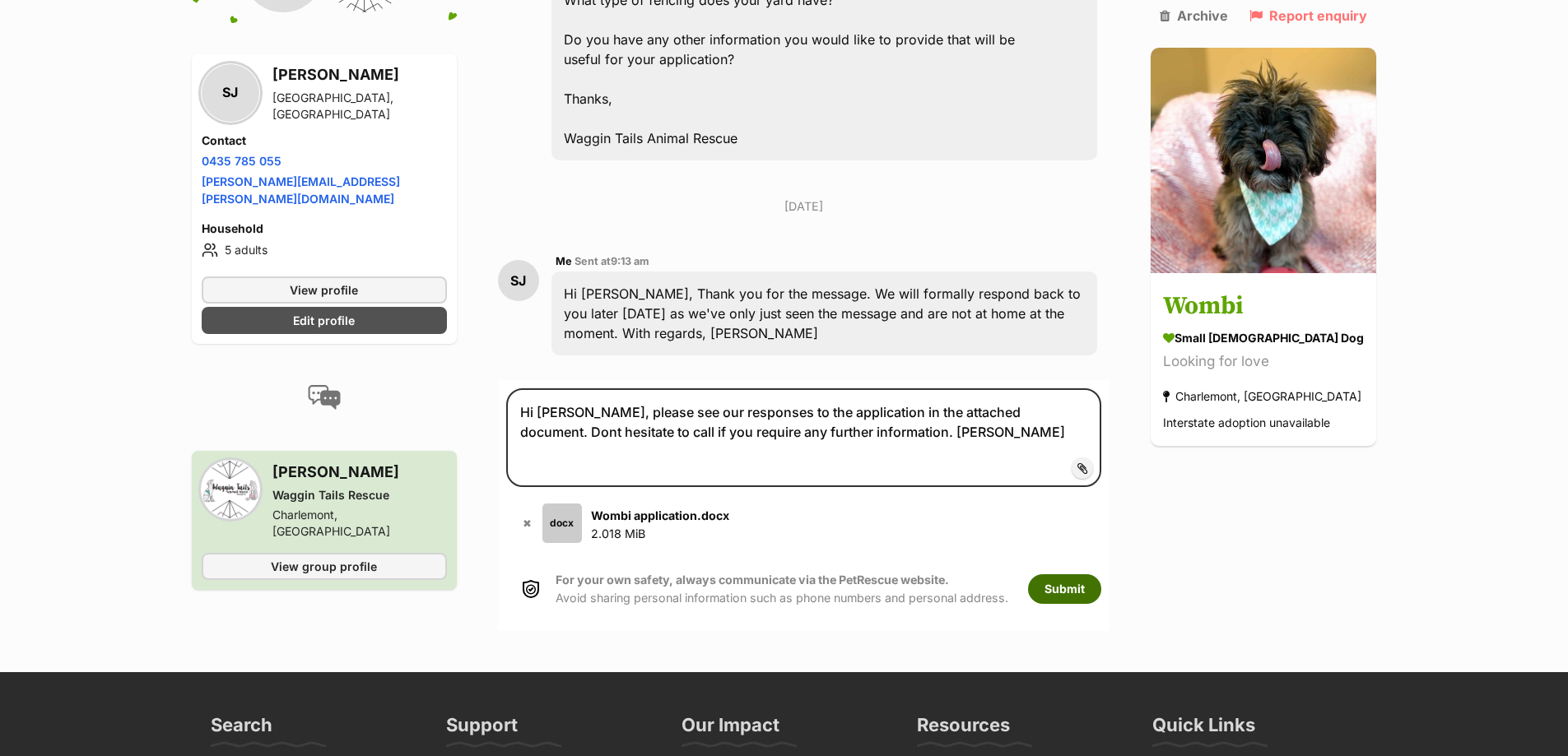
click at [1077, 574] on button "Submit" at bounding box center [1064, 589] width 73 height 30
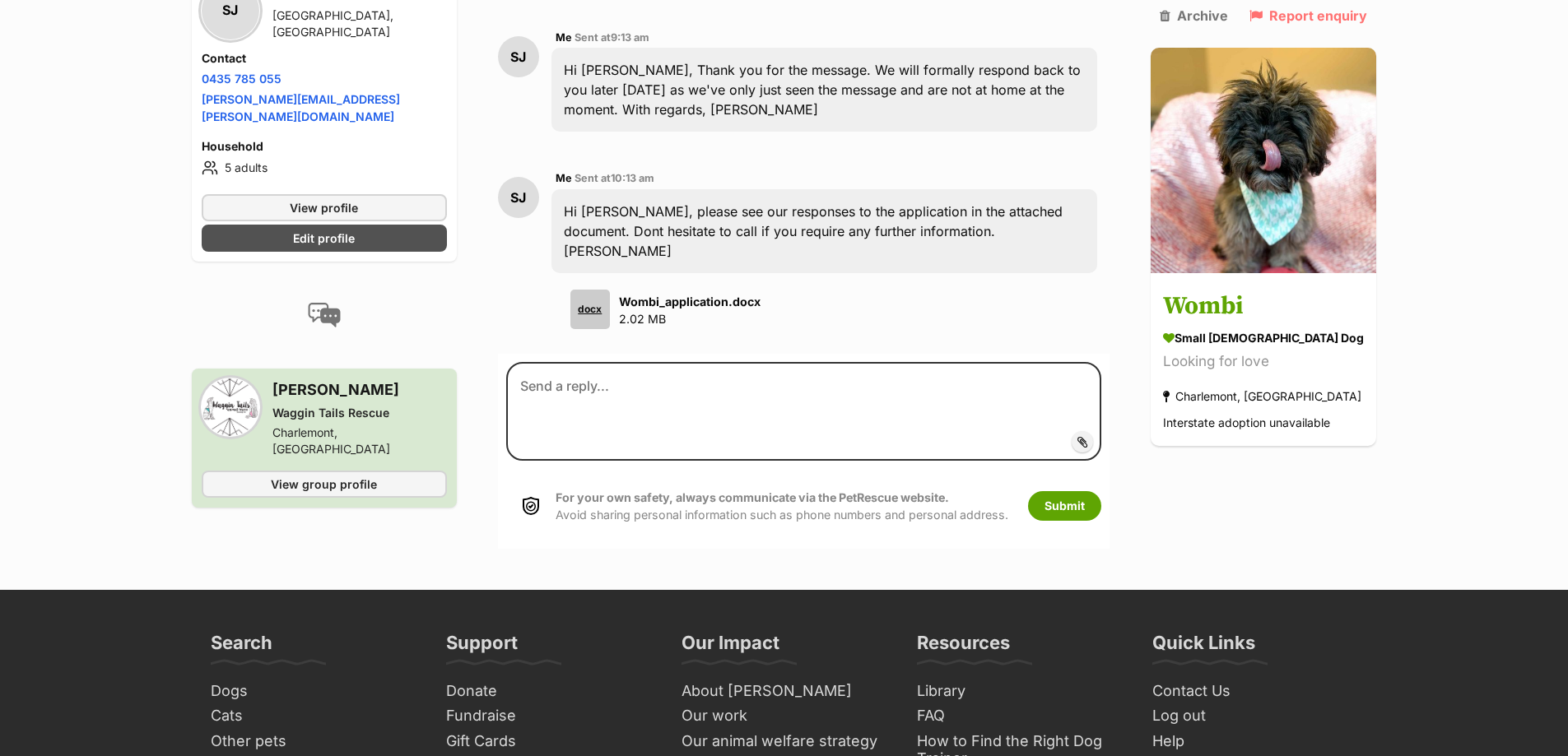
scroll to position [2882, 0]
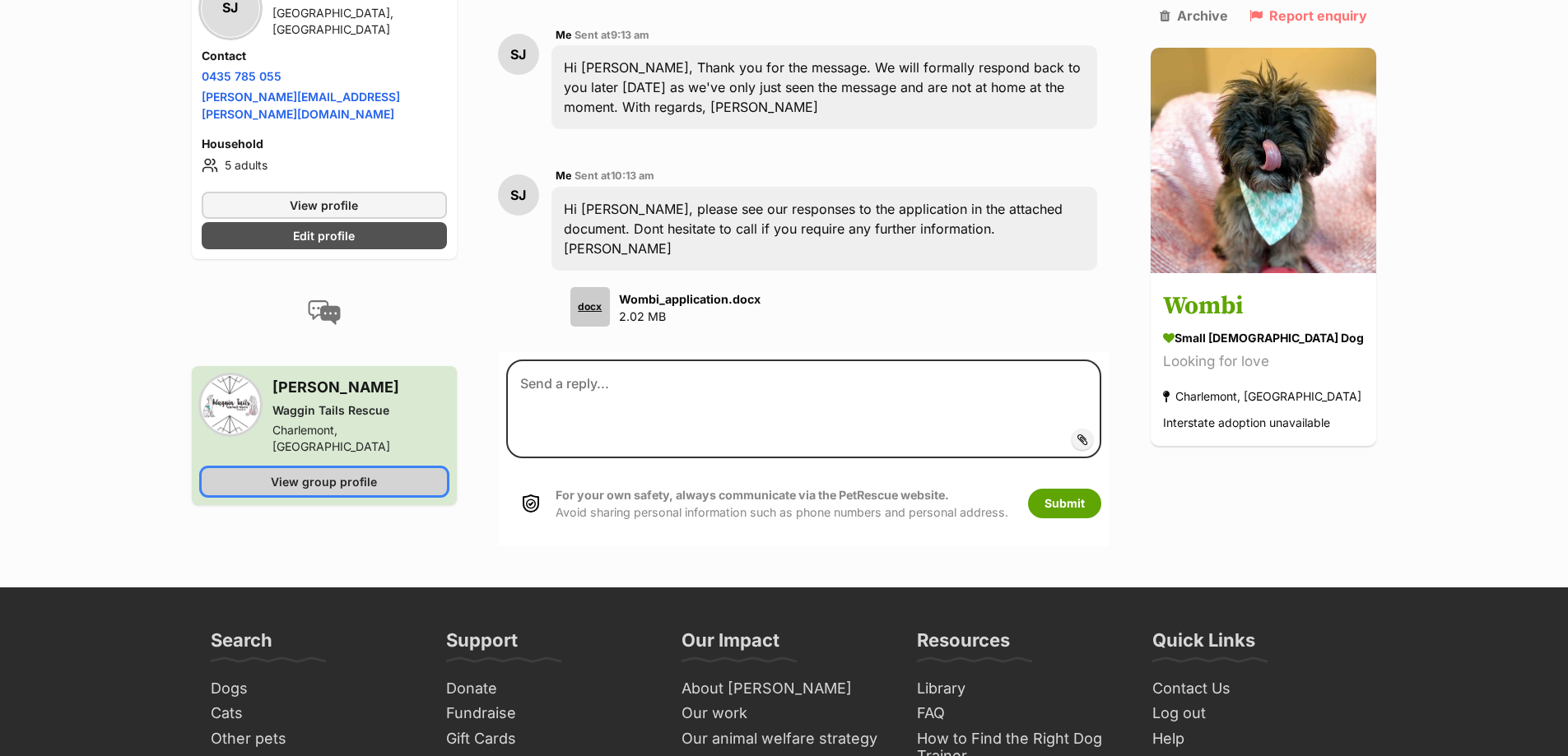
click at [375, 473] on span "View group profile" at bounding box center [324, 482] width 106 height 18
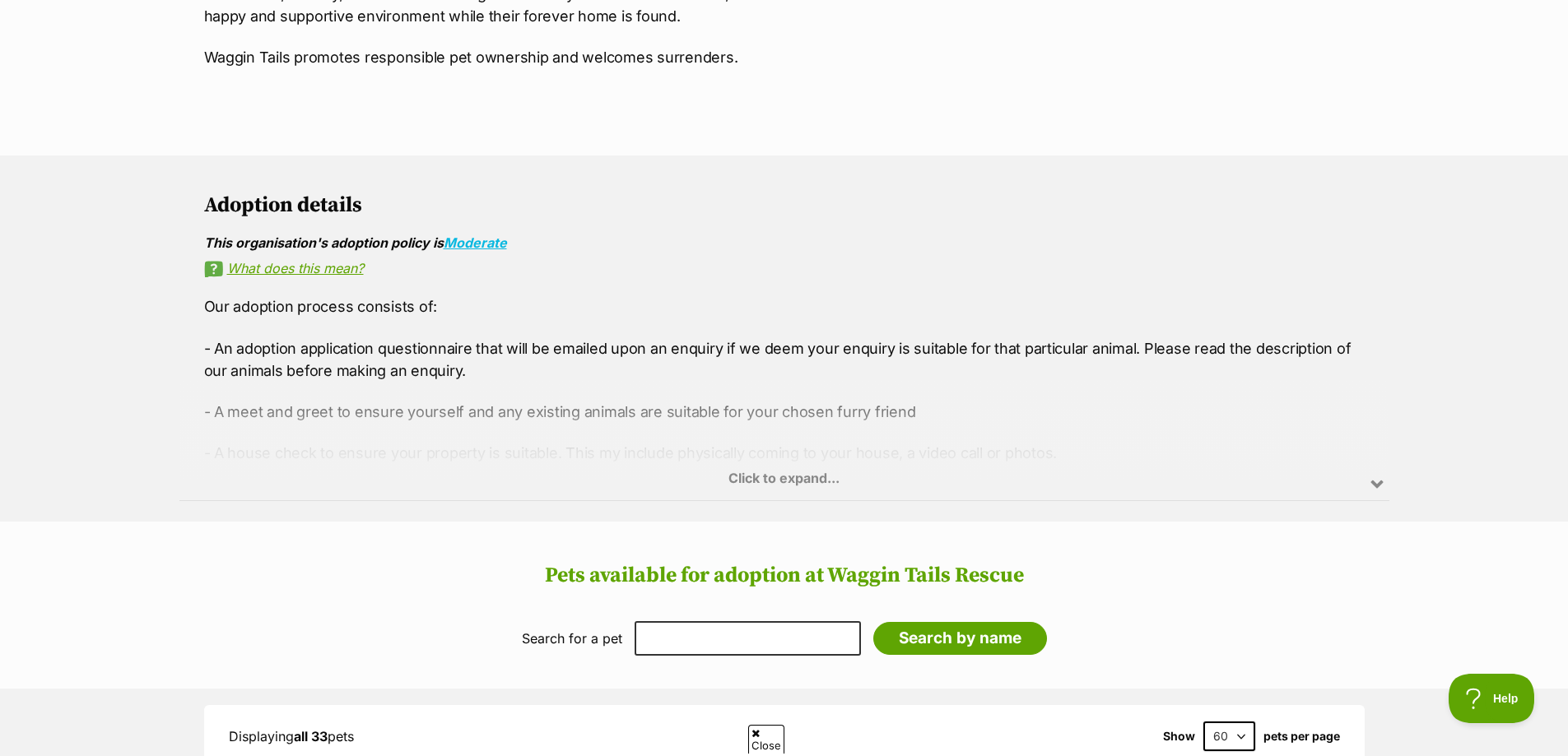
scroll to position [905, 0]
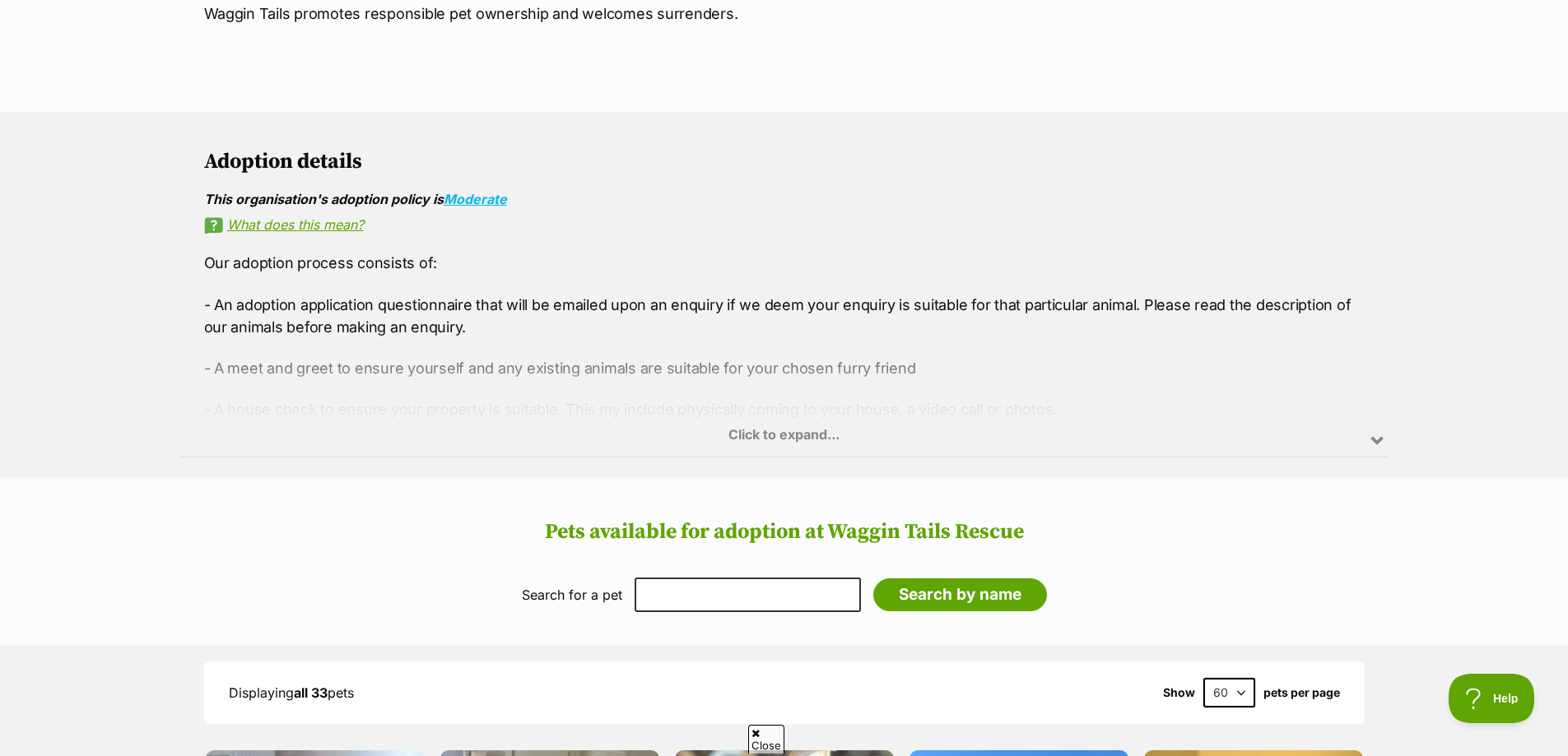
click at [758, 411] on div "Click to expand..." at bounding box center [784, 392] width 1210 height 128
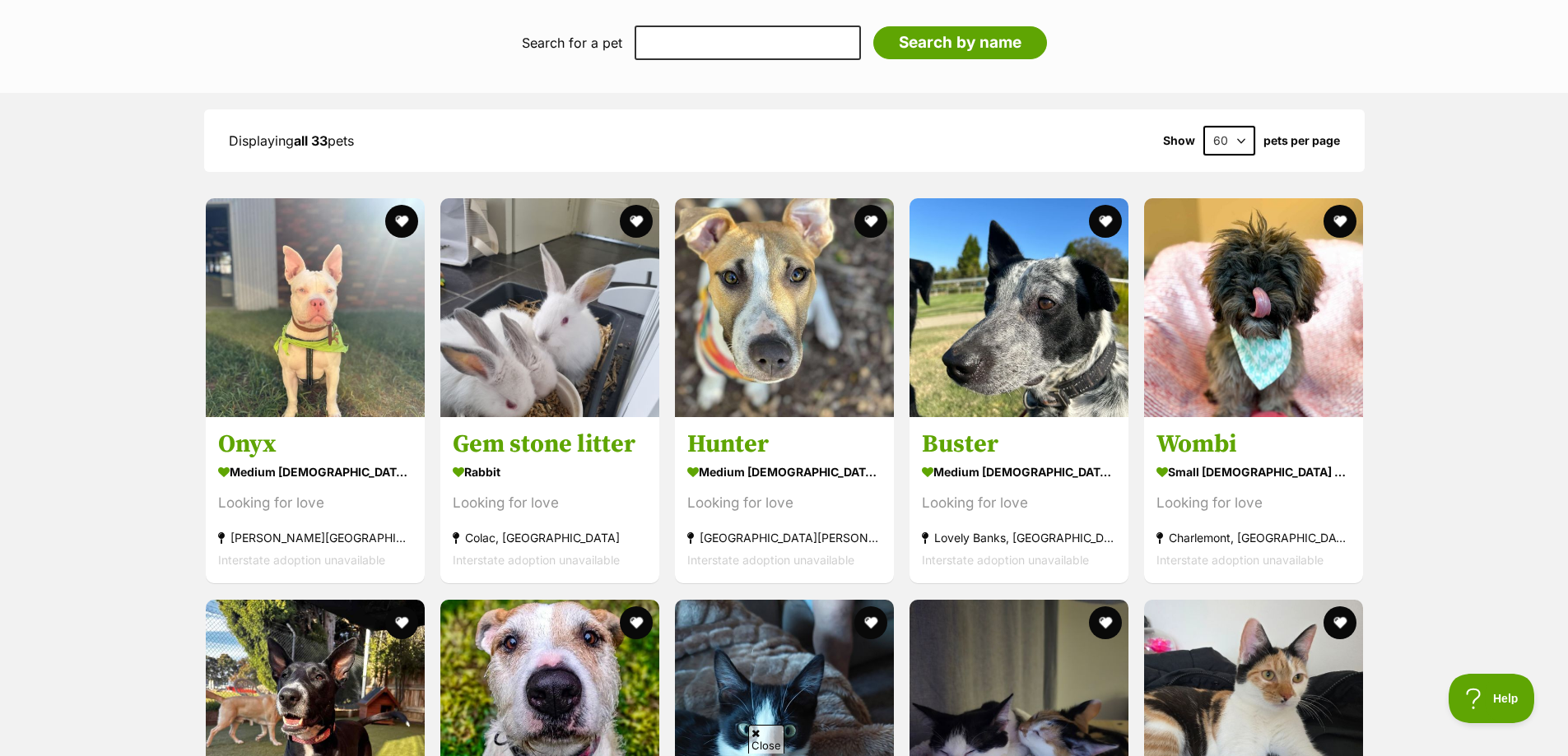
scroll to position [1152, 0]
